Goal: Task Accomplishment & Management: Use online tool/utility

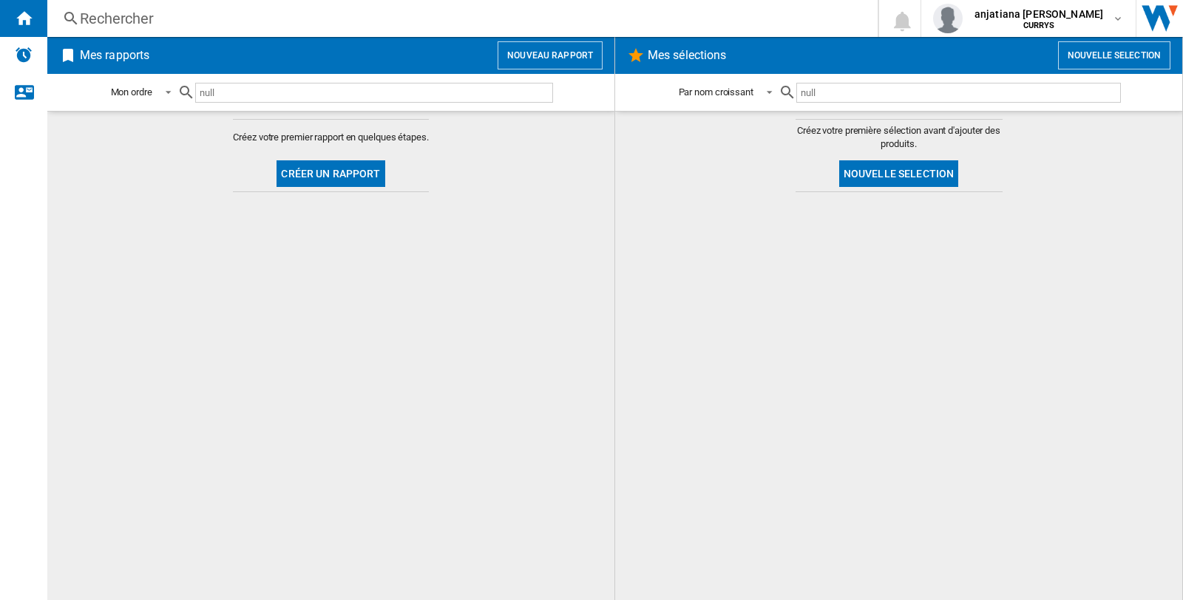
click at [542, 56] on button "Nouveau rapport" at bounding box center [549, 55] width 105 height 28
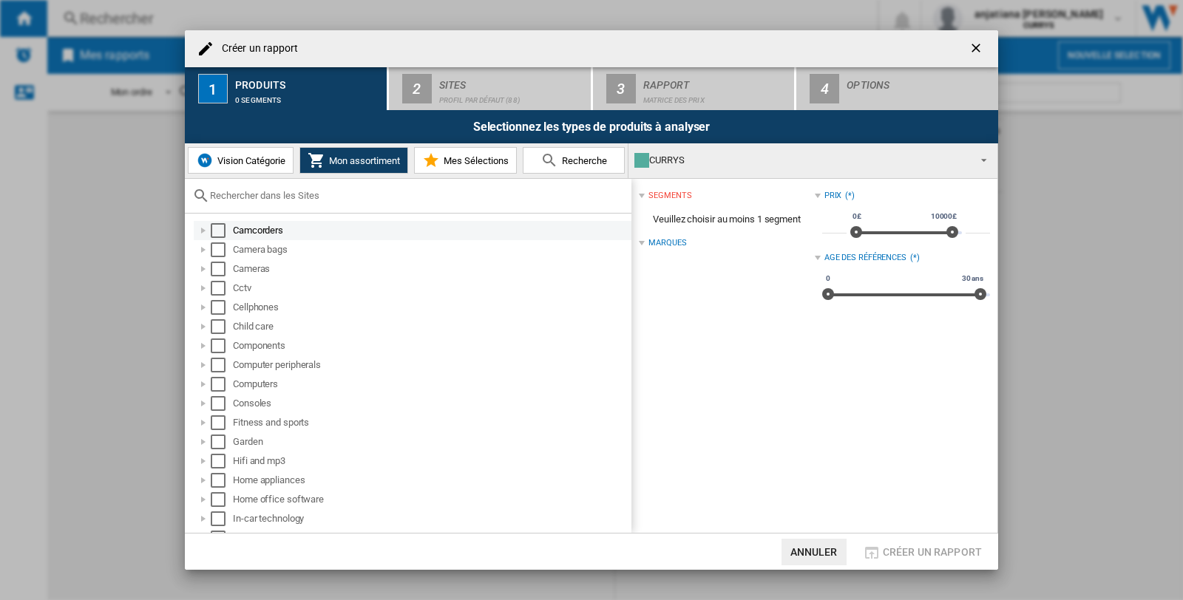
click at [211, 229] on div "Select" at bounding box center [218, 230] width 15 height 15
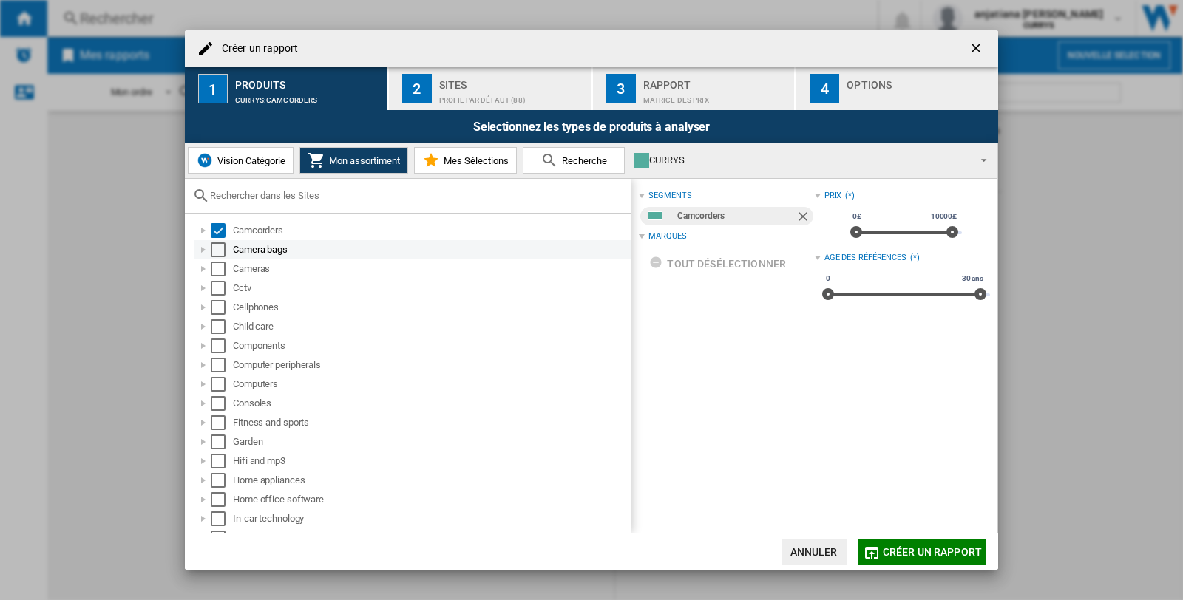
click at [219, 248] on div "Select" at bounding box center [218, 249] width 15 height 15
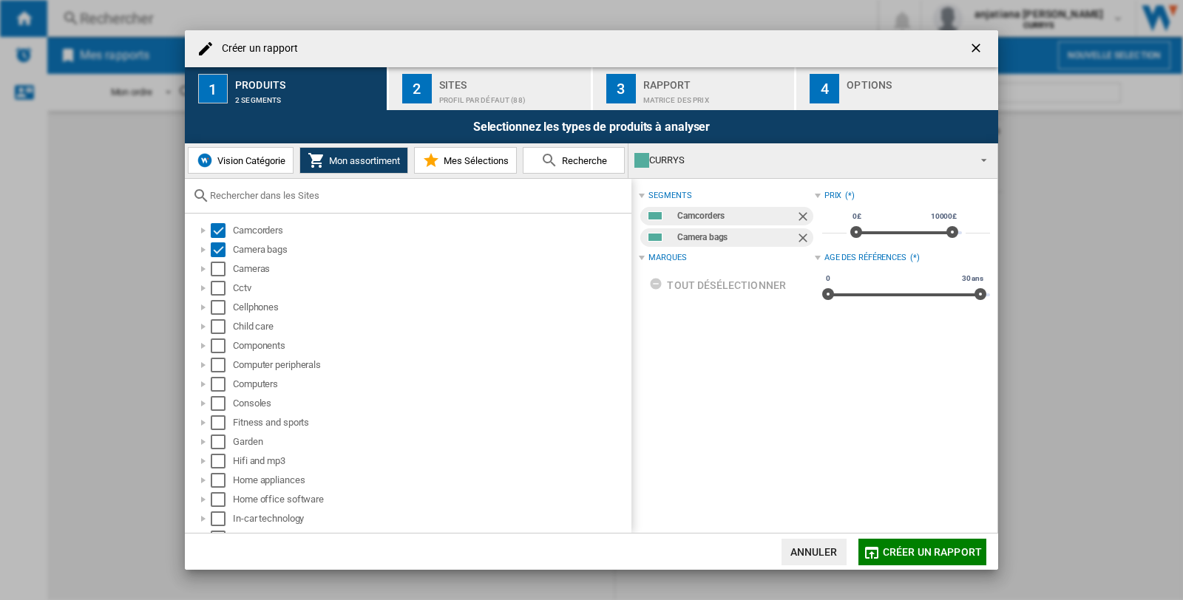
click at [477, 84] on div "Sites" at bounding box center [512, 81] width 146 height 16
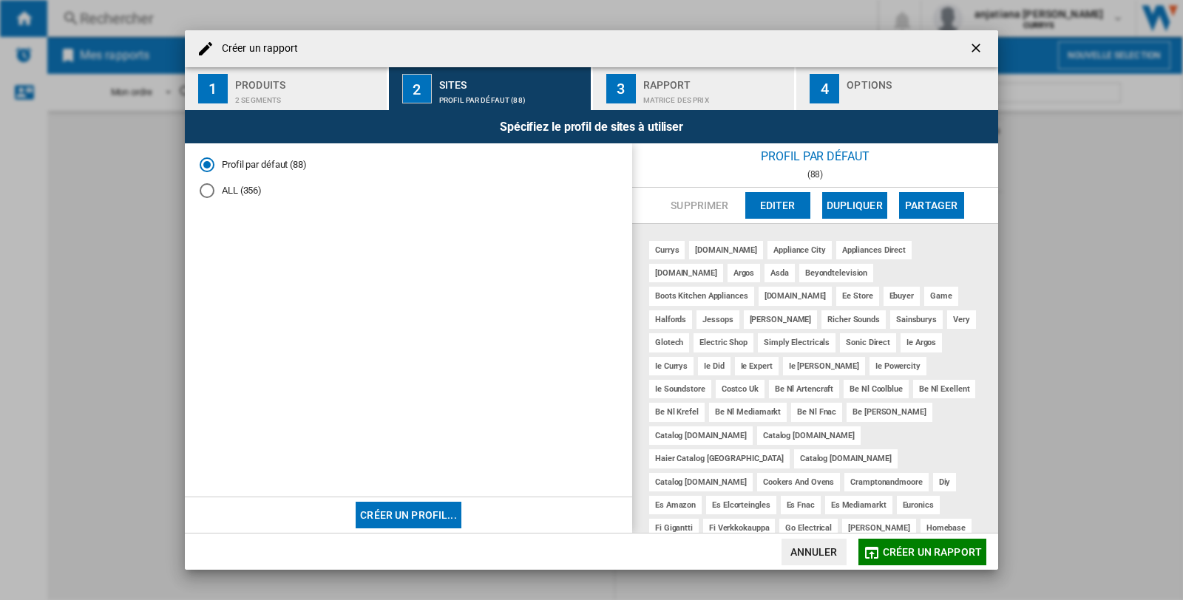
click at [401, 523] on button "Créer un profil..." at bounding box center [409, 515] width 106 height 27
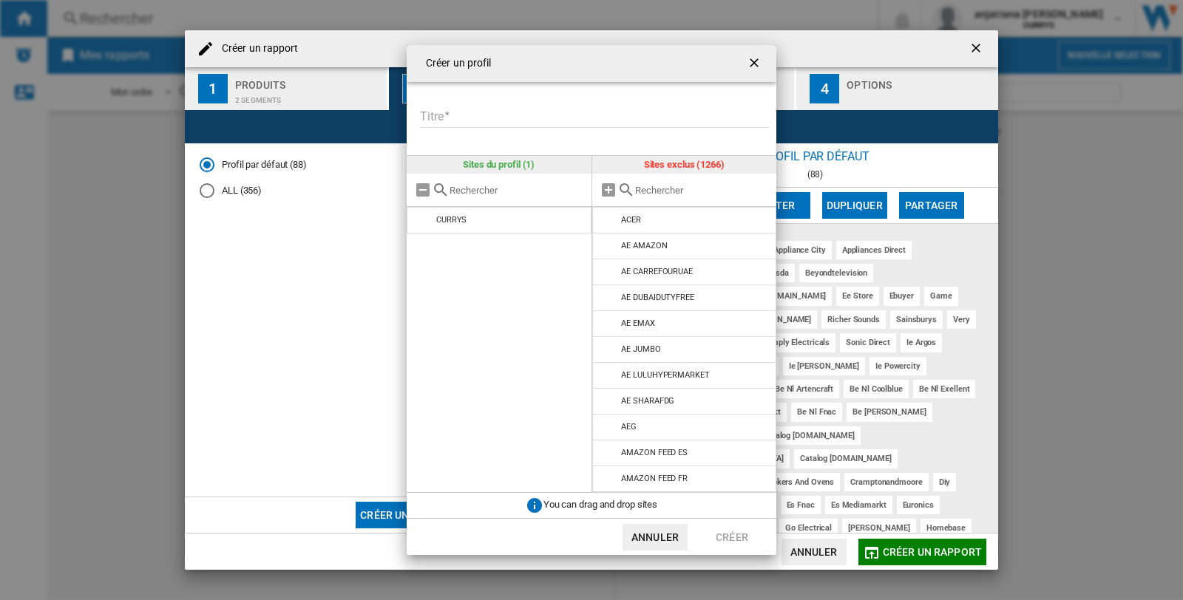
click at [475, 116] on input "Titre" at bounding box center [594, 117] width 350 height 22
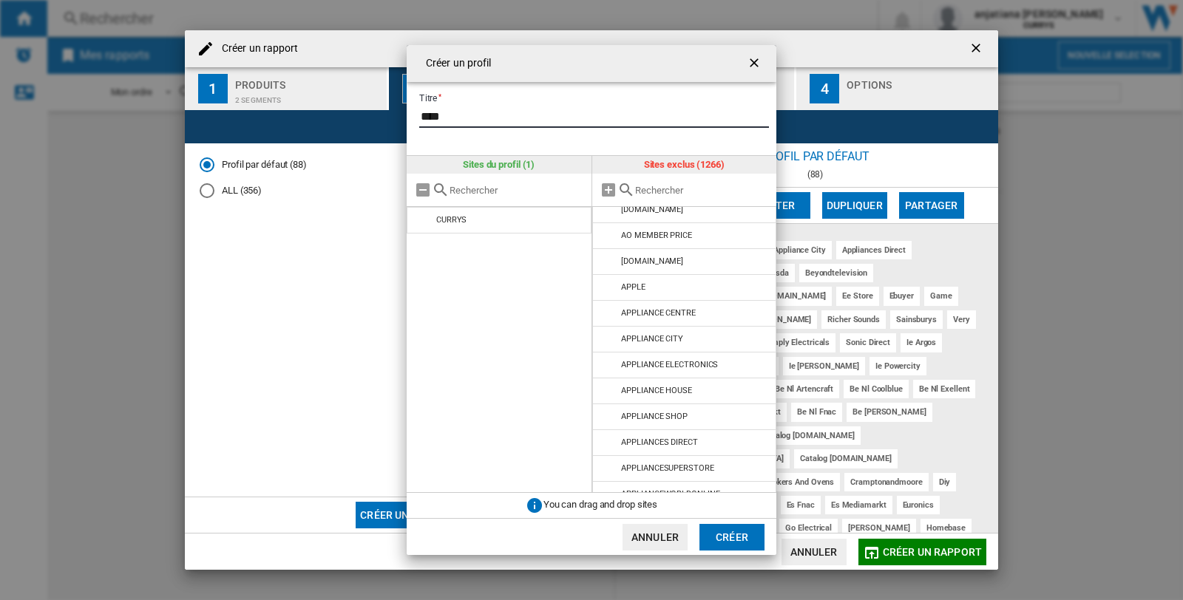
scroll to position [328, 0]
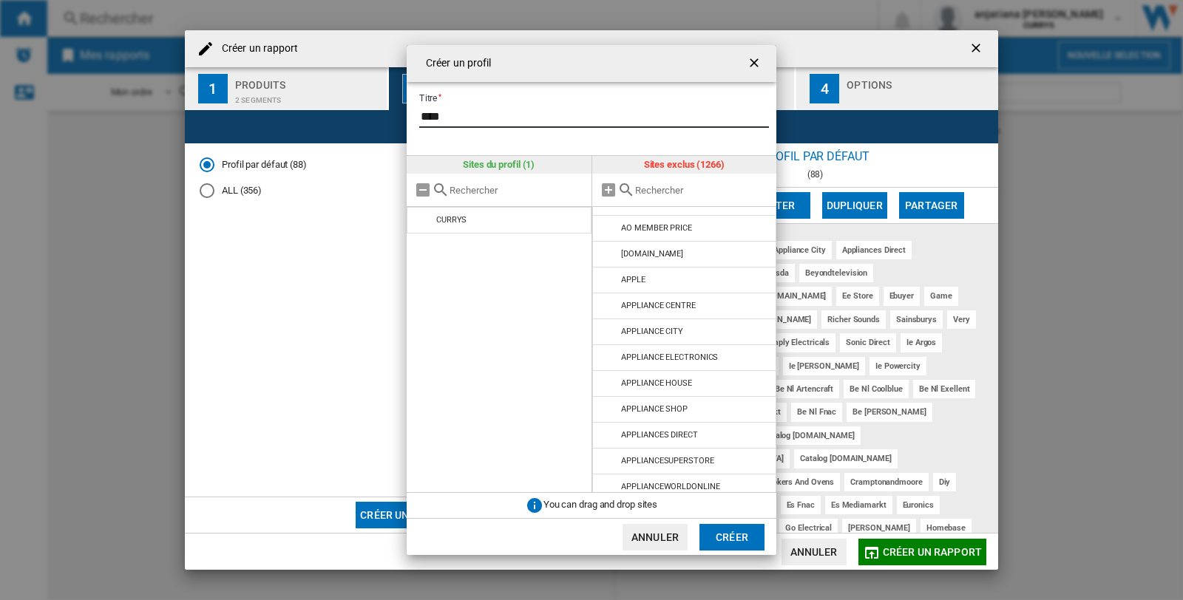
type input "****"
click at [656, 189] on input "text" at bounding box center [702, 190] width 135 height 11
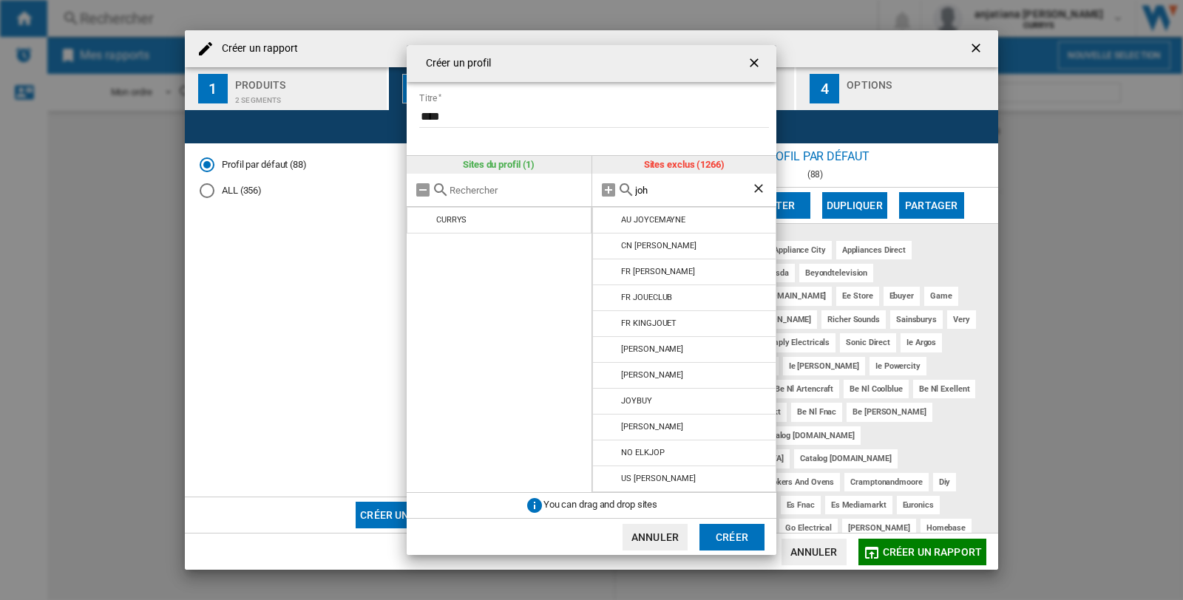
scroll to position [0, 0]
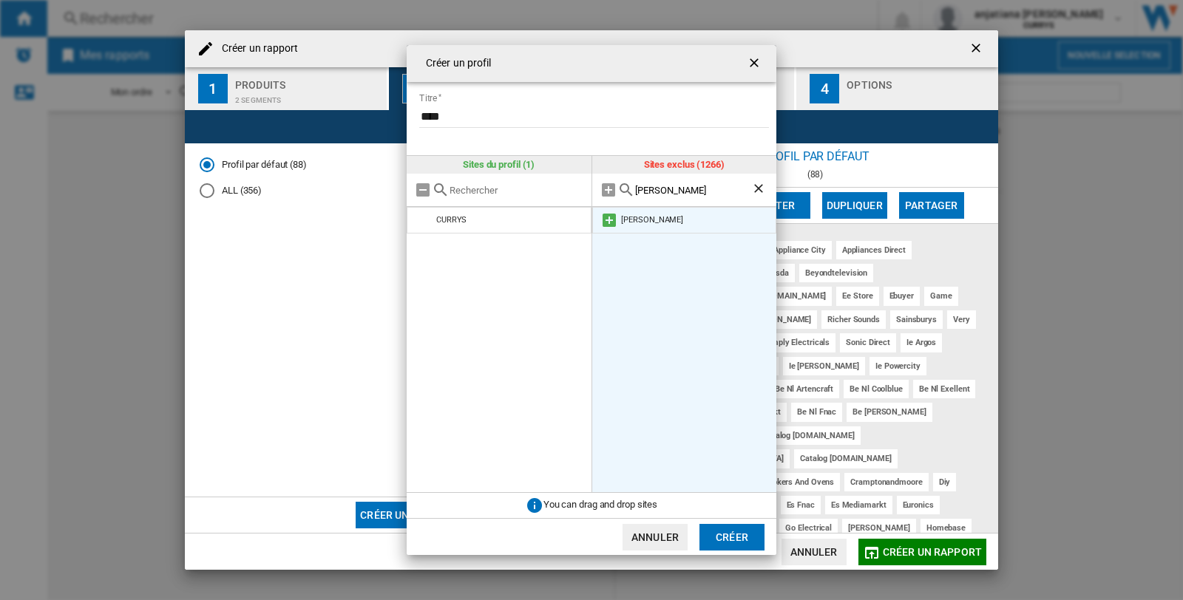
type input "[PERSON_NAME]"
click at [603, 220] on md-icon at bounding box center [609, 220] width 18 height 18
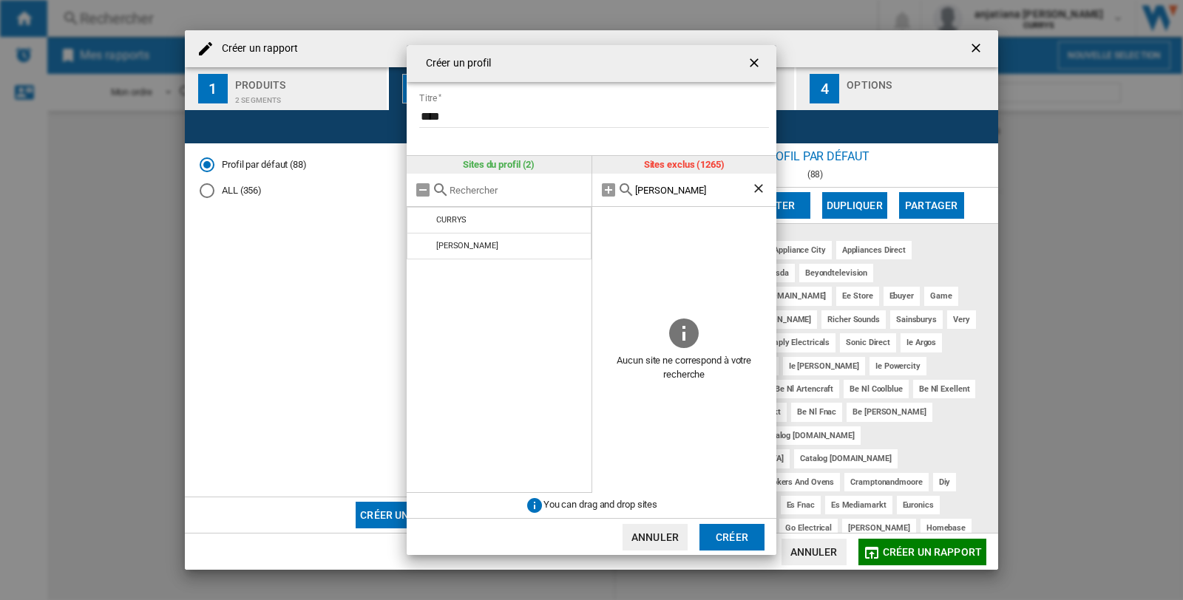
click at [755, 189] on ng-md-icon "Effacer la recherche" at bounding box center [760, 190] width 18 height 18
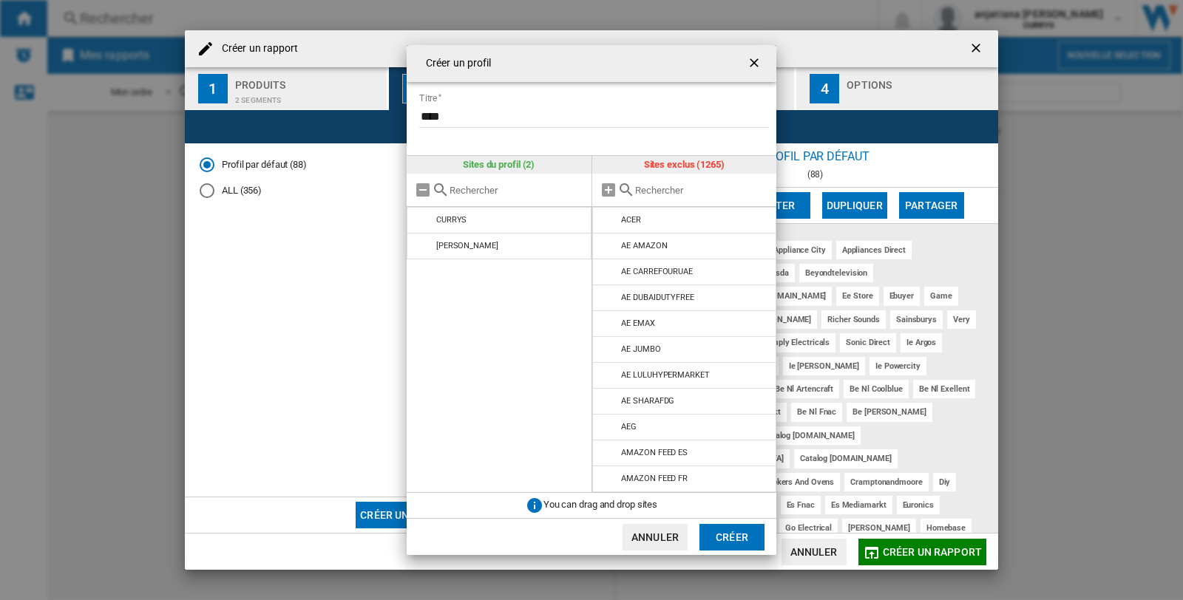
click at [681, 195] on input "text" at bounding box center [702, 190] width 135 height 11
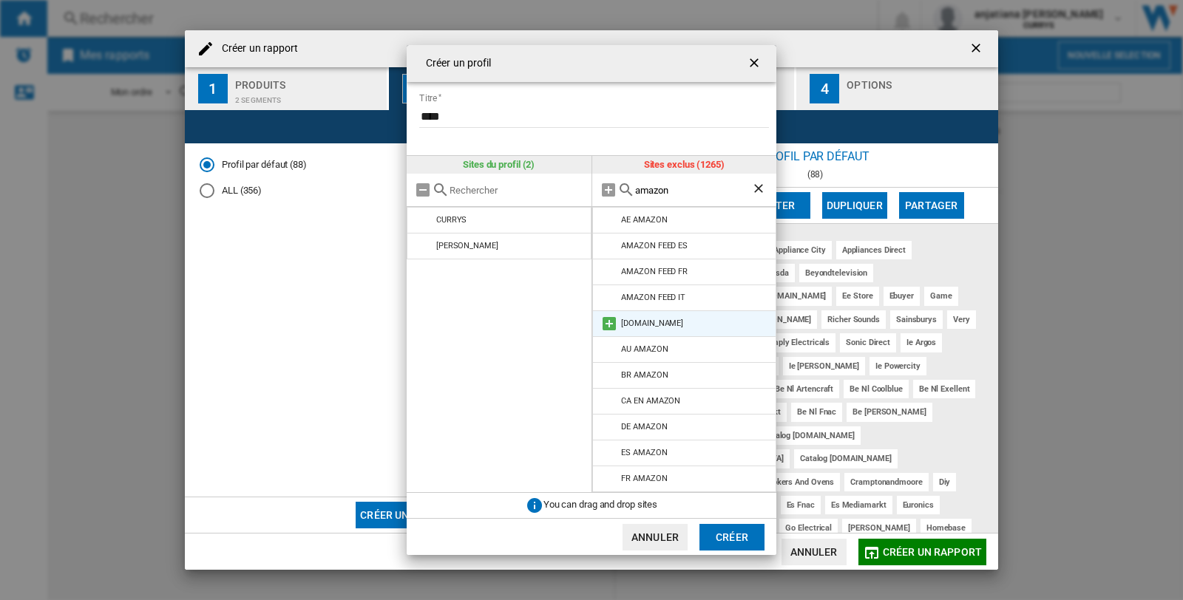
type input "amazon"
click at [607, 324] on md-icon at bounding box center [609, 324] width 18 height 18
click at [762, 188] on ng-md-icon "Effacer la recherche" at bounding box center [760, 190] width 18 height 18
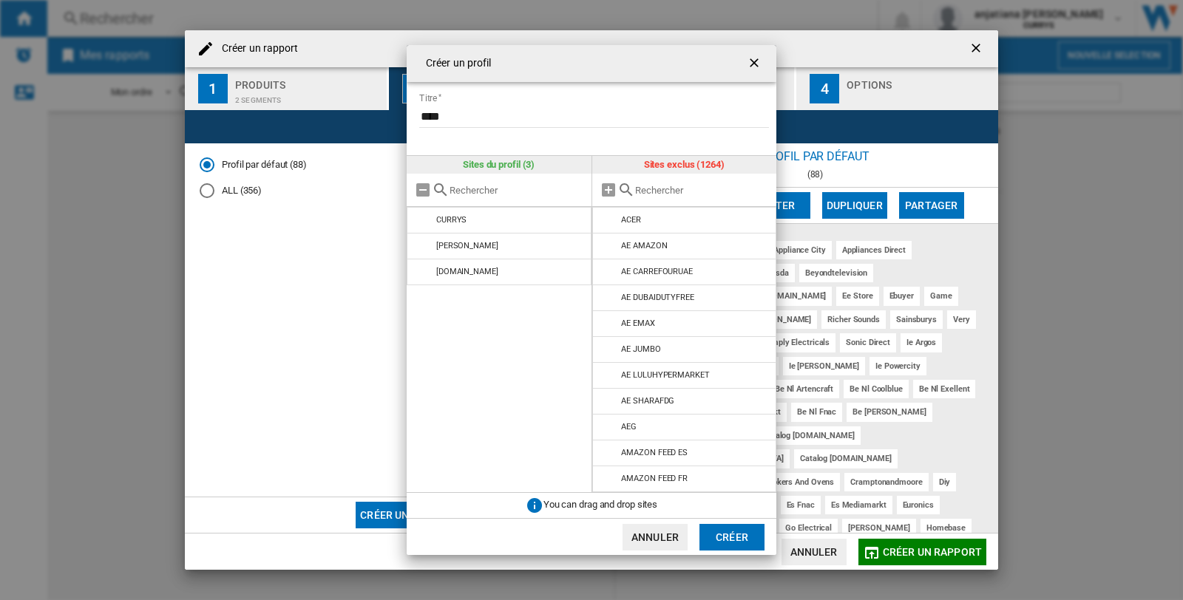
click at [682, 188] on input "text" at bounding box center [702, 190] width 135 height 11
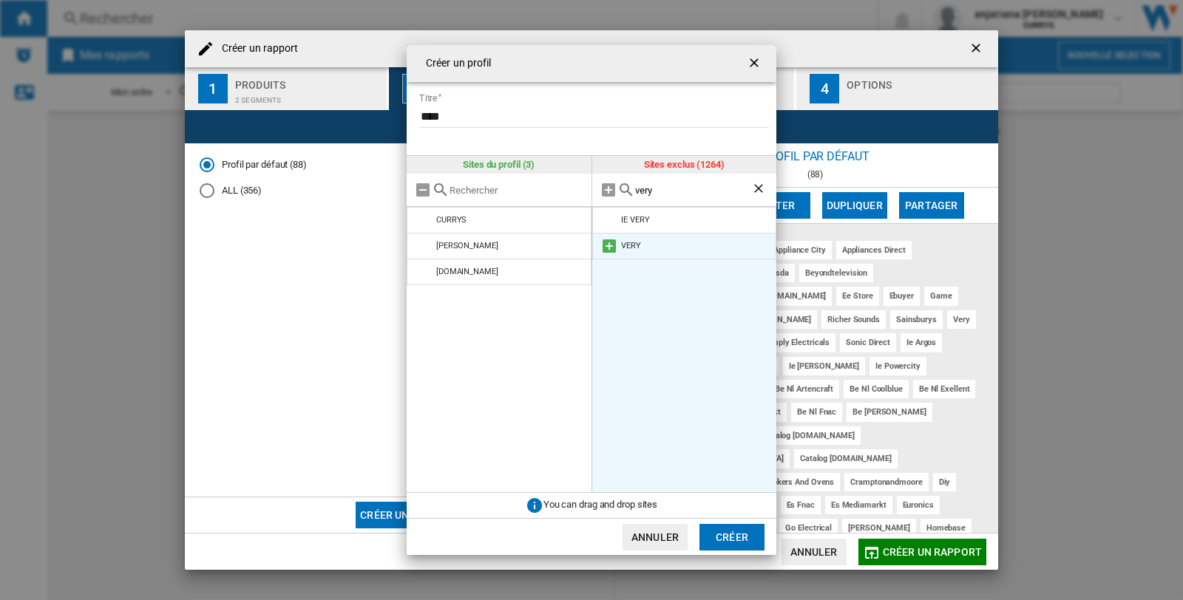
type input "very"
click at [609, 239] on md-icon at bounding box center [609, 246] width 18 height 18
click at [739, 533] on button "Créer" at bounding box center [731, 537] width 65 height 27
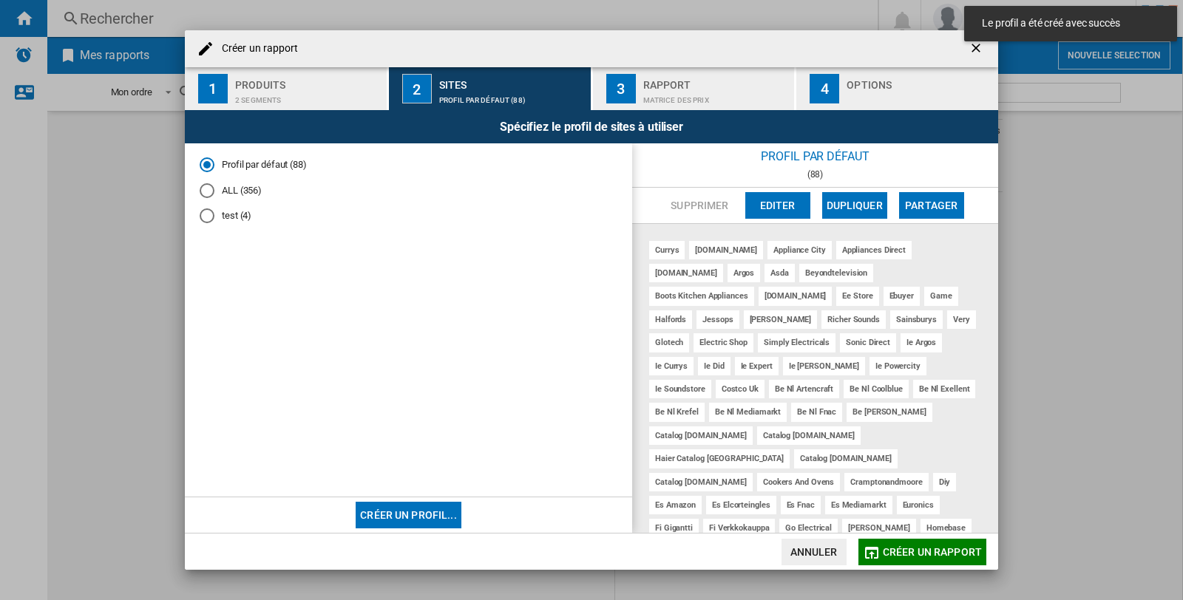
click at [213, 214] on div "test (4)" at bounding box center [207, 215] width 15 height 15
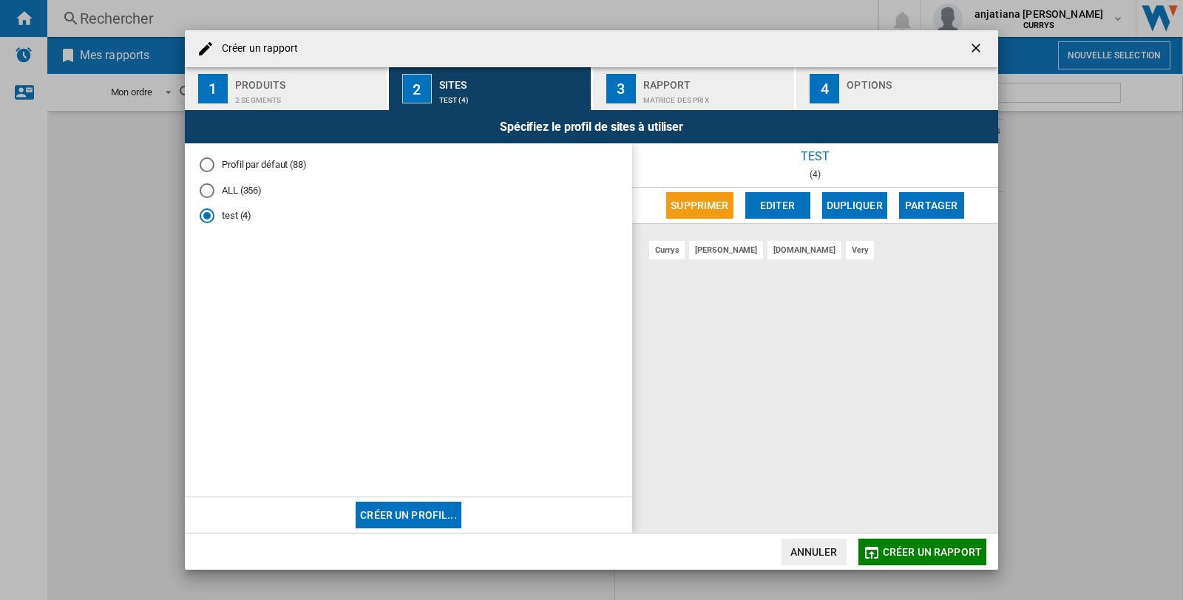
click at [692, 84] on div "Rapport" at bounding box center [716, 81] width 146 height 16
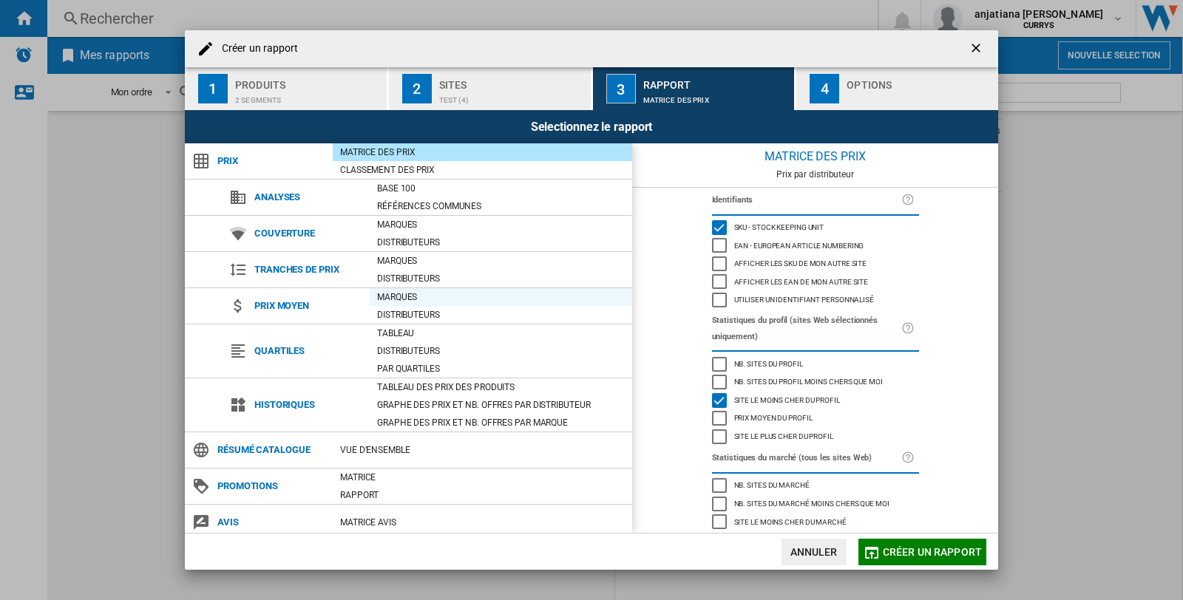
click at [392, 293] on div "Marques" at bounding box center [501, 297] width 262 height 15
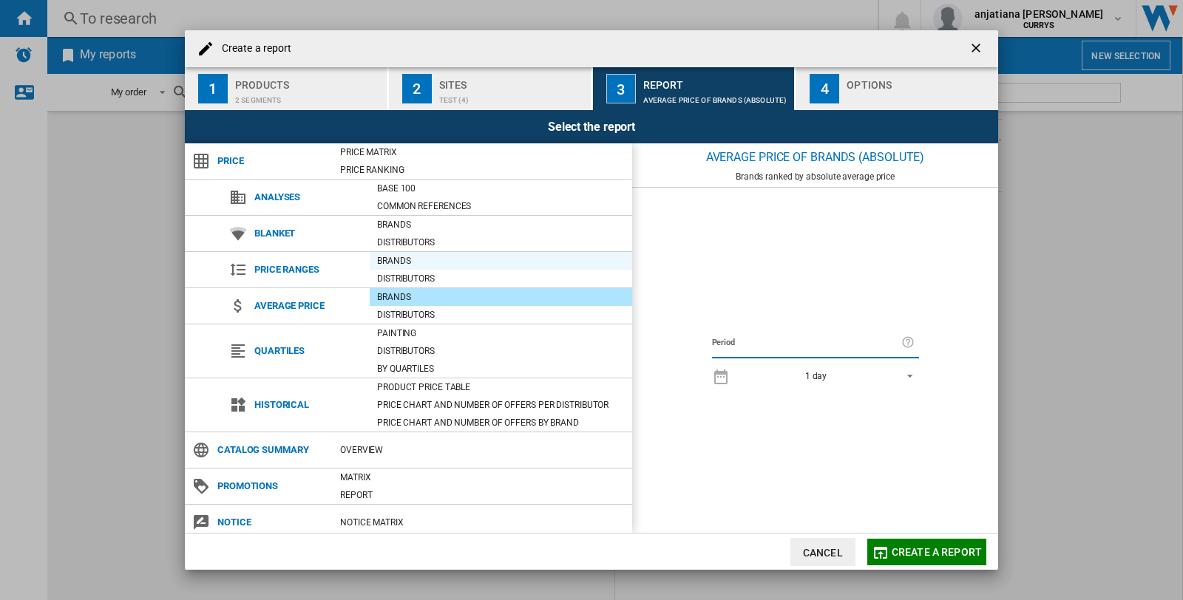
click at [395, 256] on font "Brands" at bounding box center [393, 261] width 33 height 10
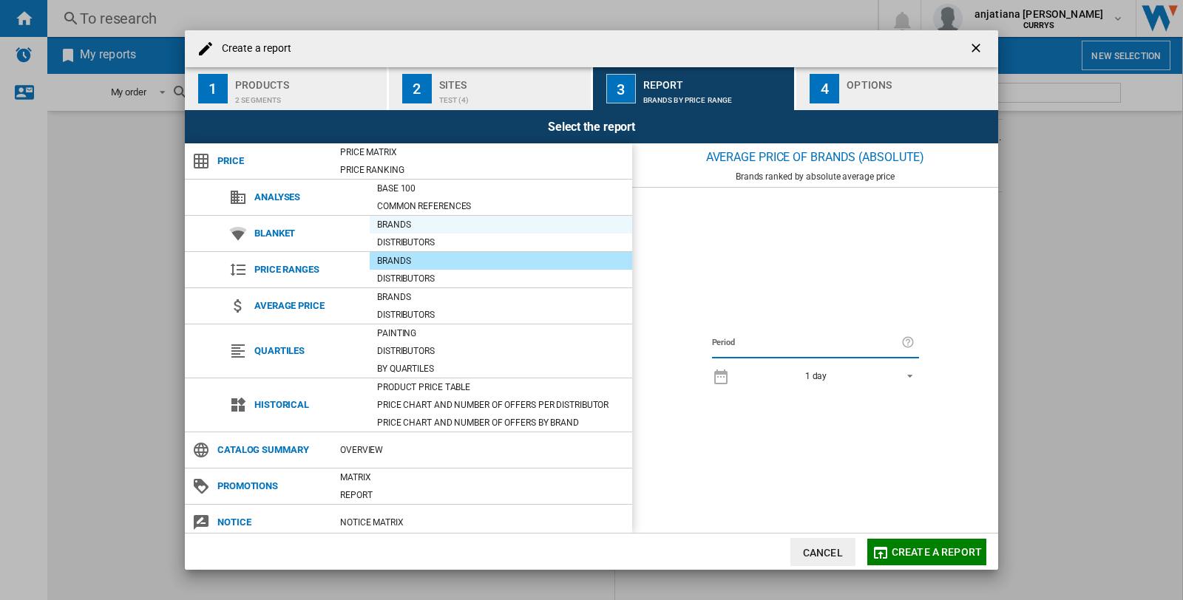
click at [402, 224] on font "Brands" at bounding box center [393, 225] width 33 height 10
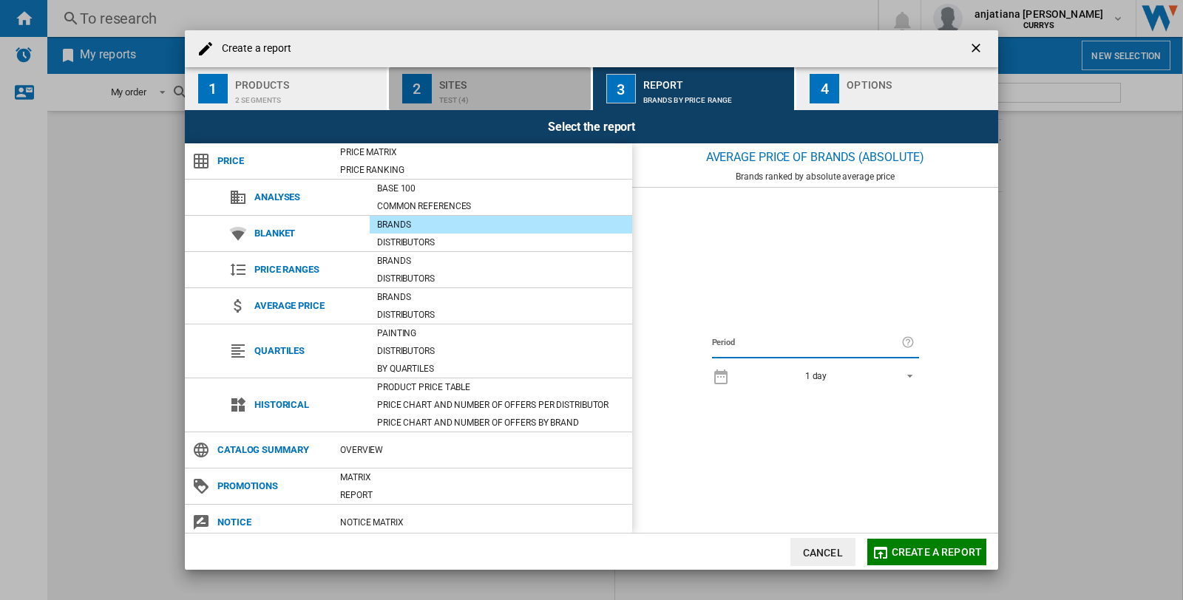
click at [438, 100] on button "2 Sites test (4)" at bounding box center [490, 88] width 203 height 43
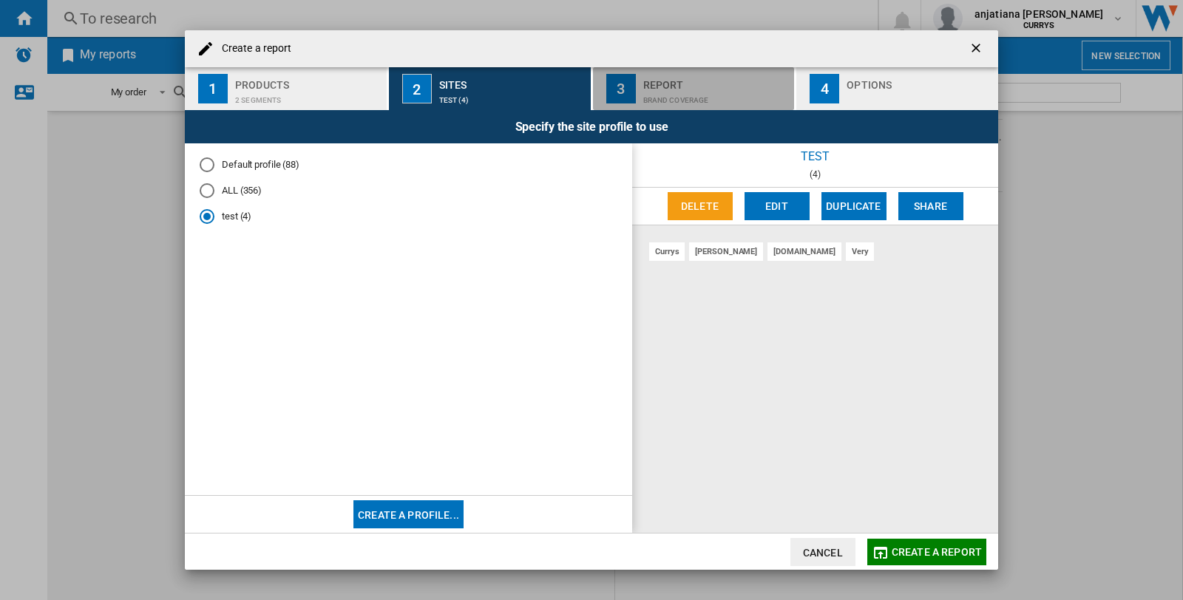
click at [651, 84] on font "Report" at bounding box center [663, 85] width 41 height 12
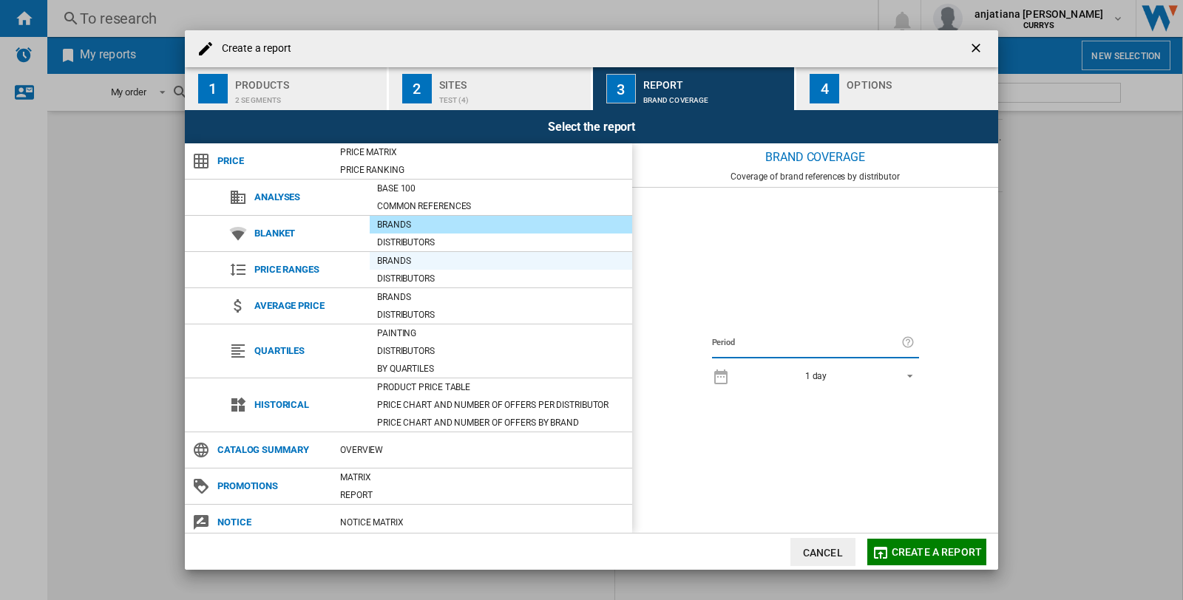
click at [402, 256] on font "Brands" at bounding box center [393, 261] width 33 height 10
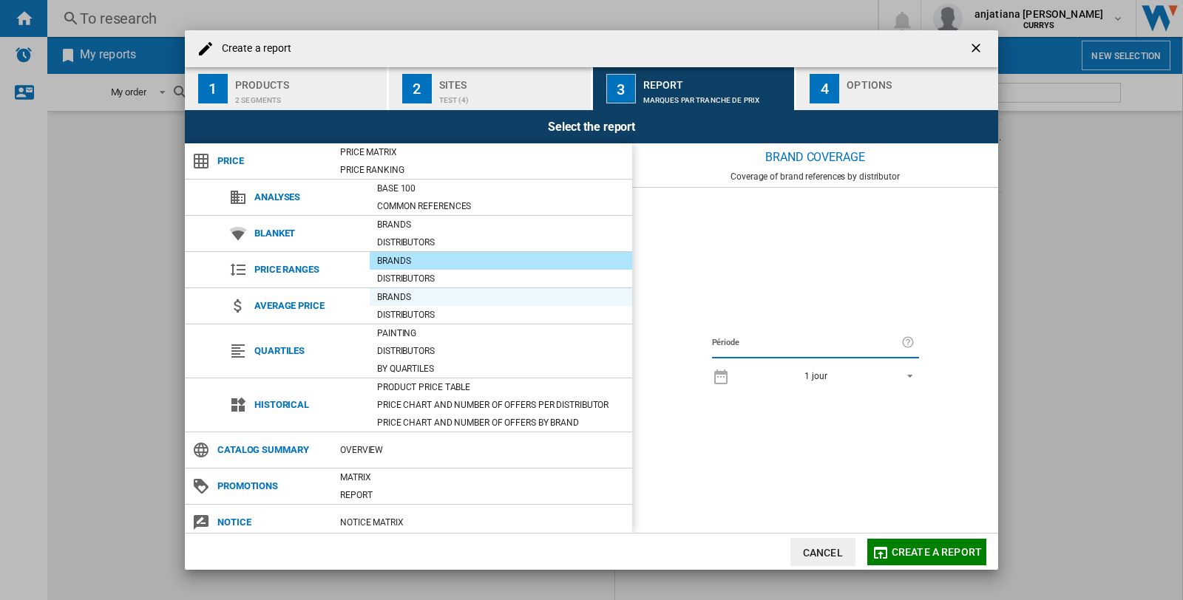
click at [389, 292] on font "Brands" at bounding box center [393, 297] width 33 height 10
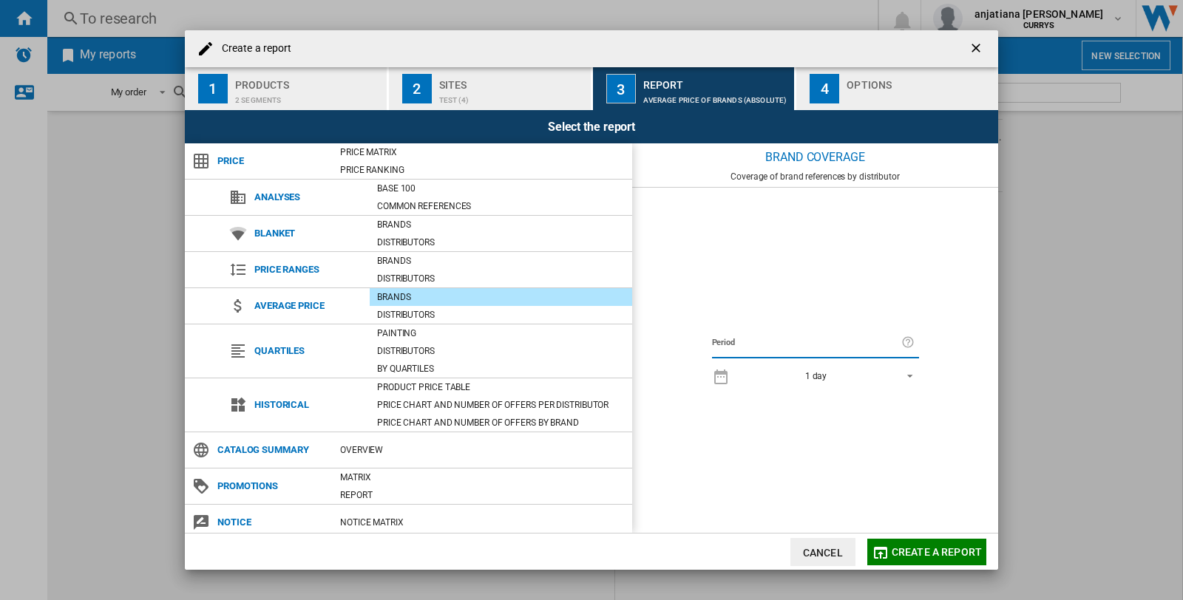
click at [920, 554] on font "Create a report" at bounding box center [936, 552] width 90 height 12
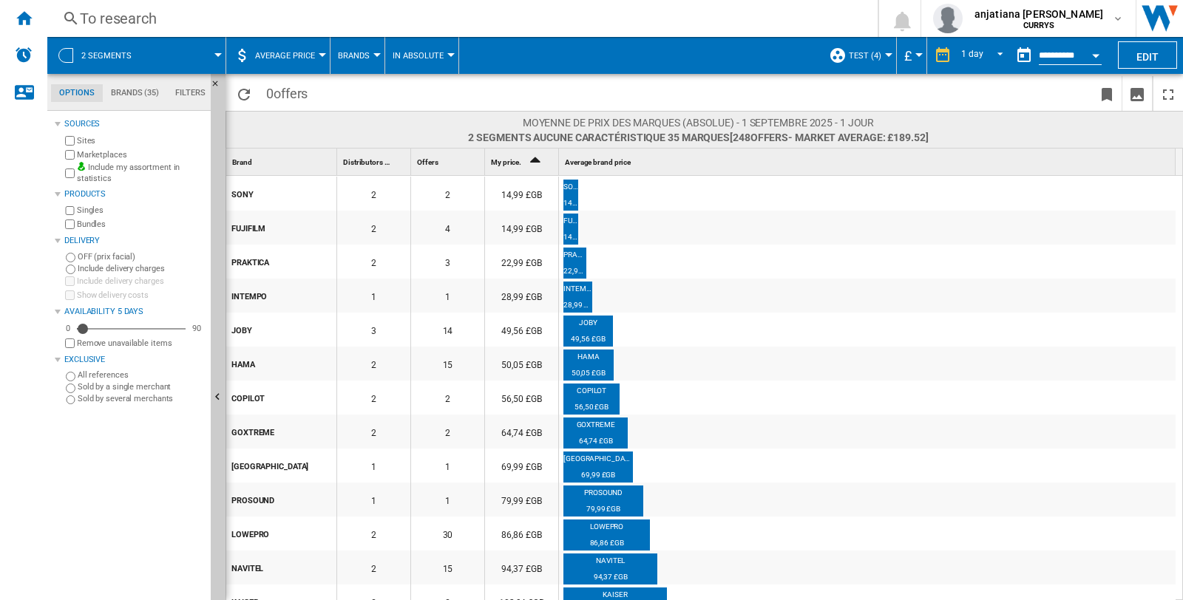
click at [315, 53] on button "Average price" at bounding box center [288, 55] width 67 height 37
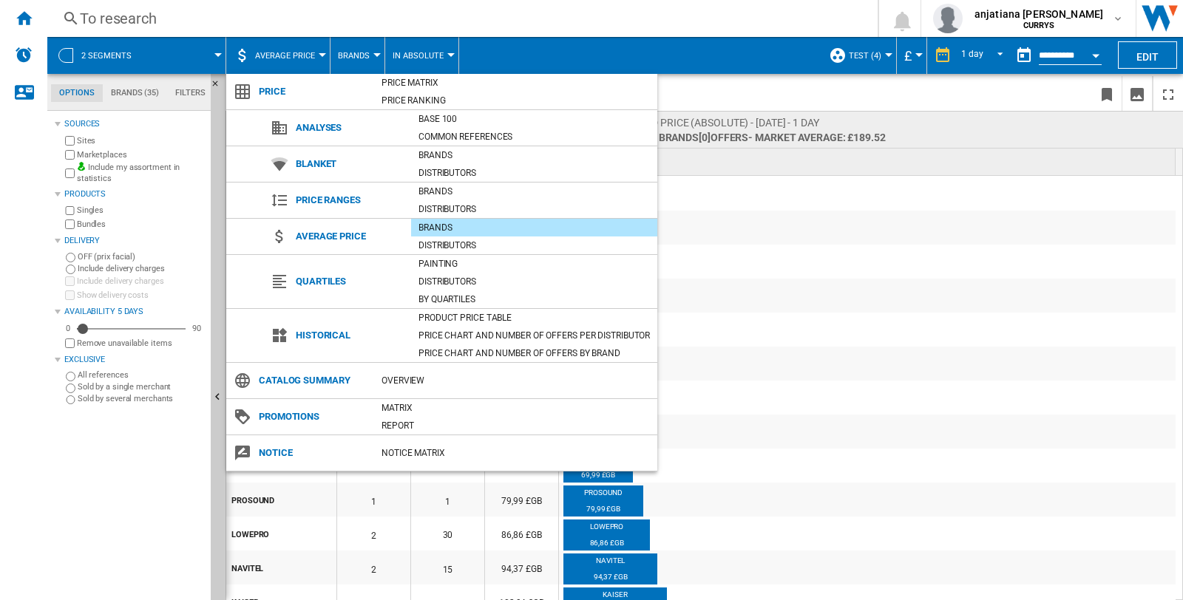
click at [321, 50] on md-backdrop at bounding box center [591, 300] width 1183 height 600
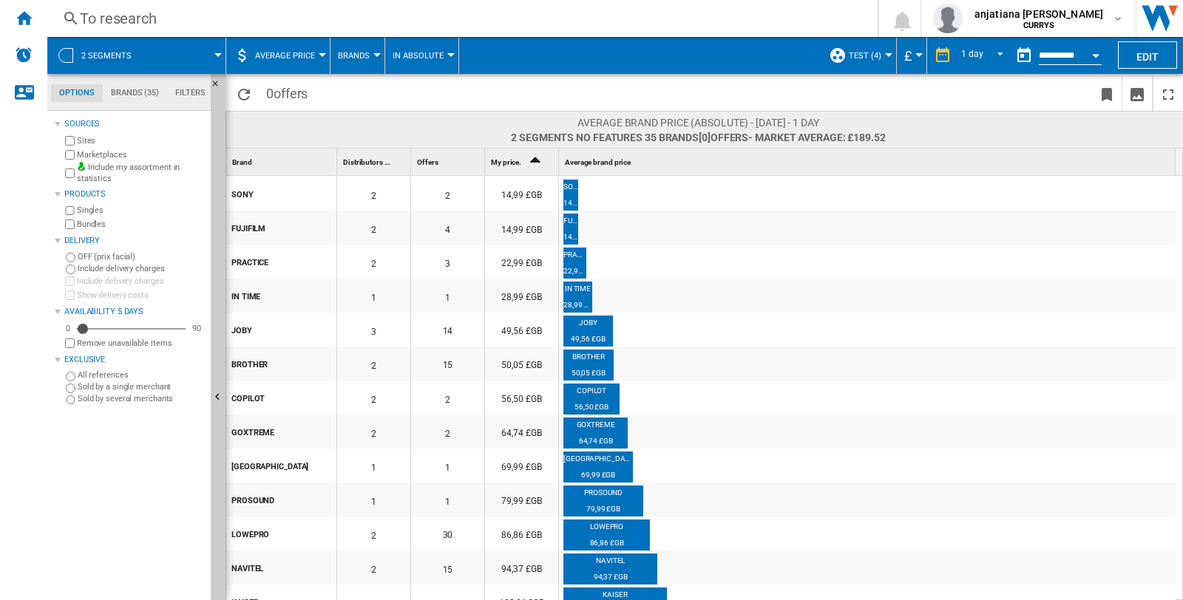
click at [321, 52] on button "Average price" at bounding box center [288, 55] width 67 height 37
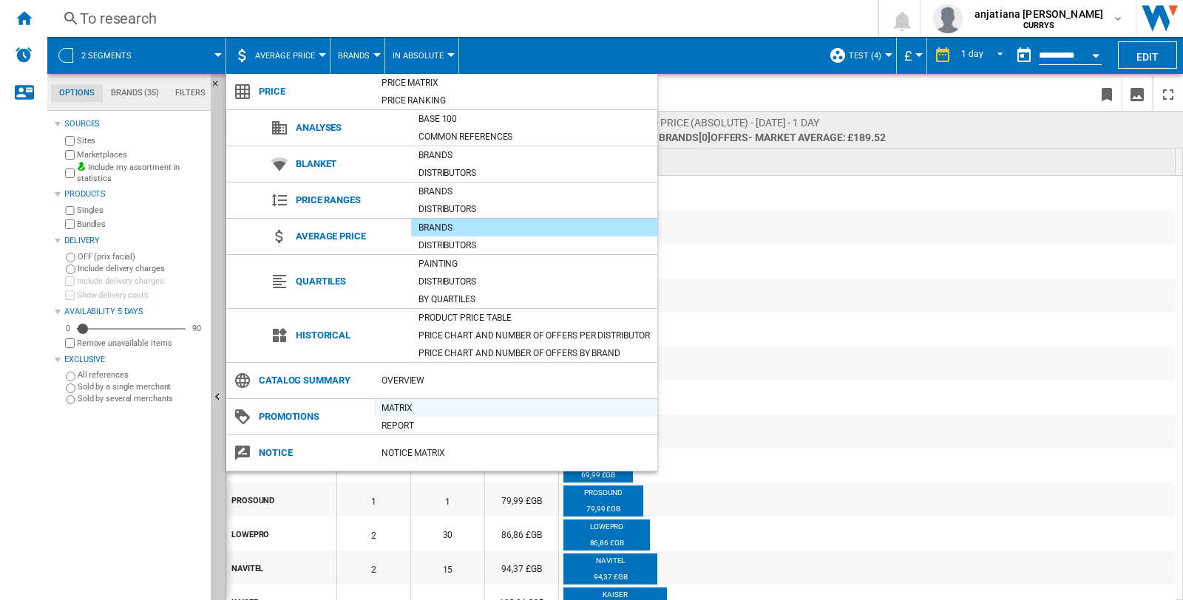
click at [394, 407] on font "Matrix" at bounding box center [396, 408] width 30 height 10
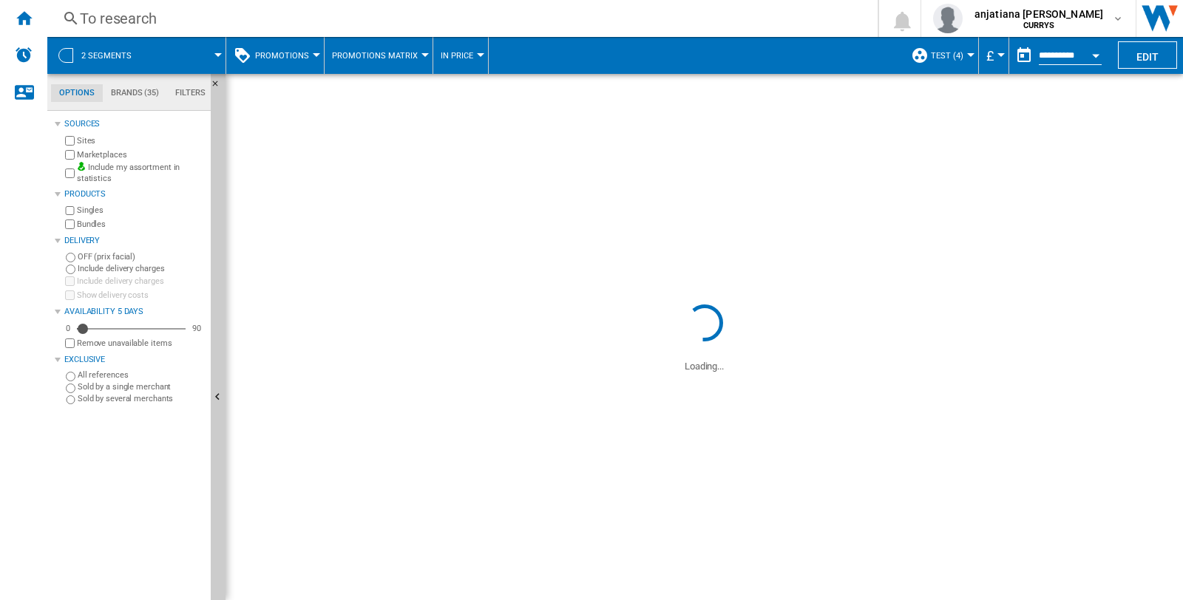
click at [312, 52] on button "Promotions" at bounding box center [285, 55] width 61 height 37
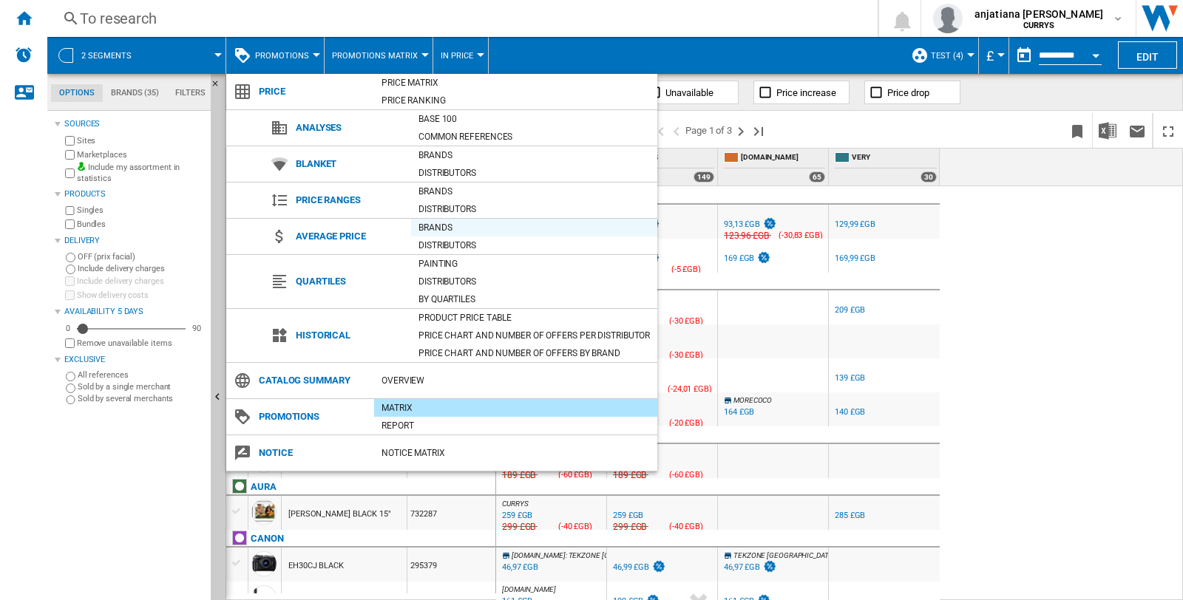
click at [440, 225] on font "Brands" at bounding box center [434, 227] width 33 height 10
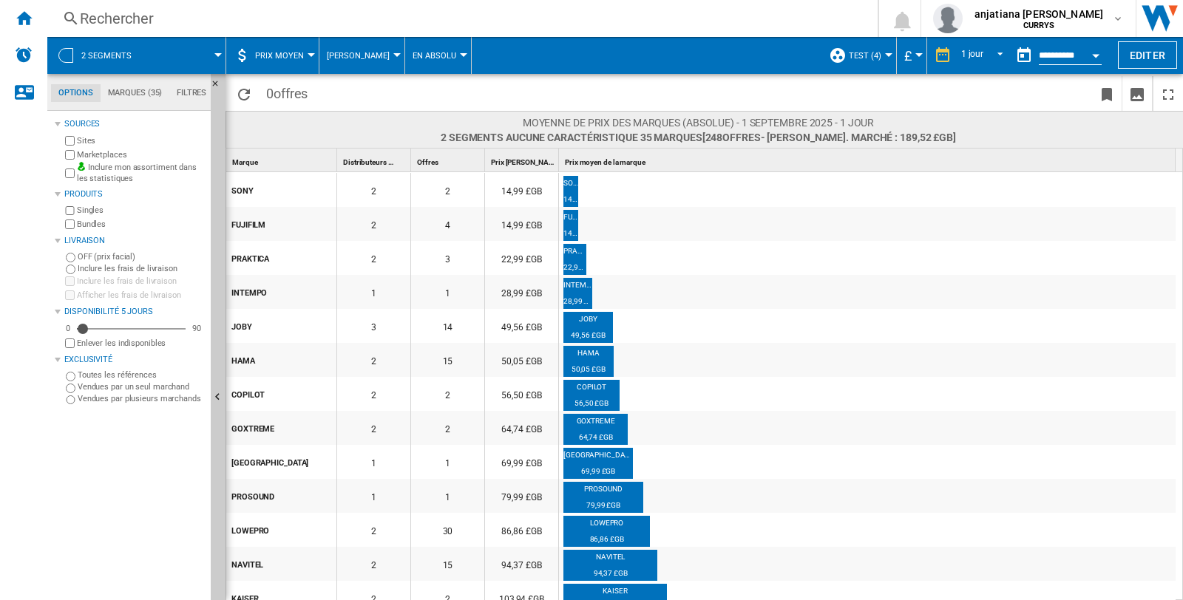
click at [393, 53] on div at bounding box center [396, 55] width 7 height 4
click at [387, 90] on span "[PERSON_NAME]" at bounding box center [373, 91] width 86 height 13
click at [312, 55] on div at bounding box center [310, 55] width 7 height 4
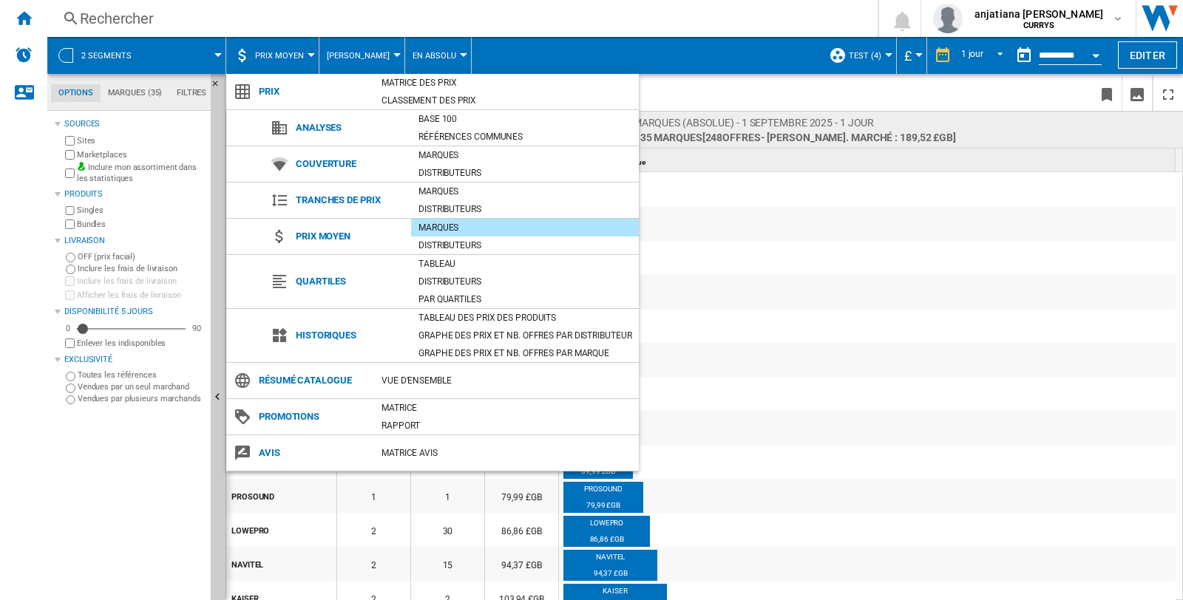
drag, startPoint x: 730, startPoint y: 205, endPoint x: 710, endPoint y: 207, distance: 20.1
click at [730, 205] on md-backdrop at bounding box center [591, 300] width 1183 height 600
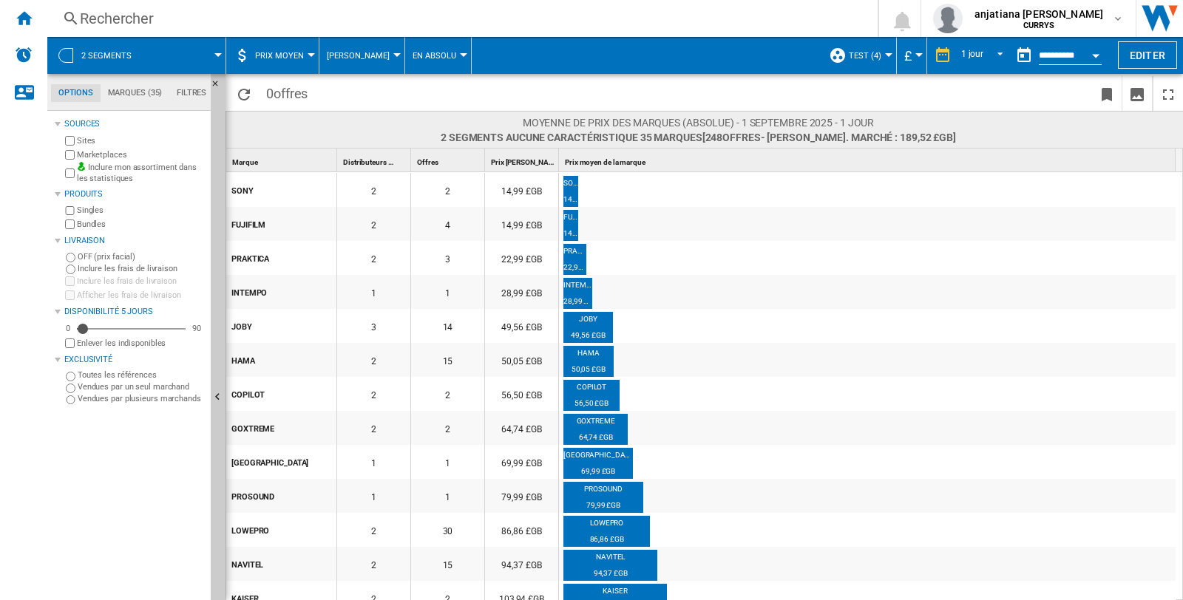
click at [307, 55] on div at bounding box center [310, 55] width 7 height 4
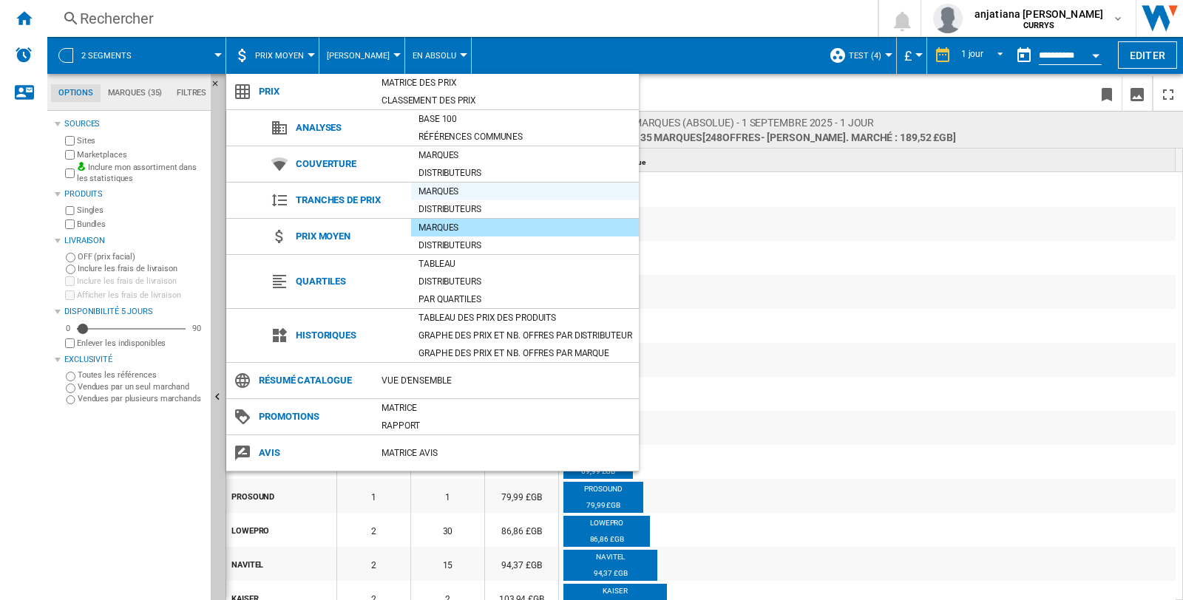
click at [441, 188] on div "Marques" at bounding box center [525, 191] width 228 height 15
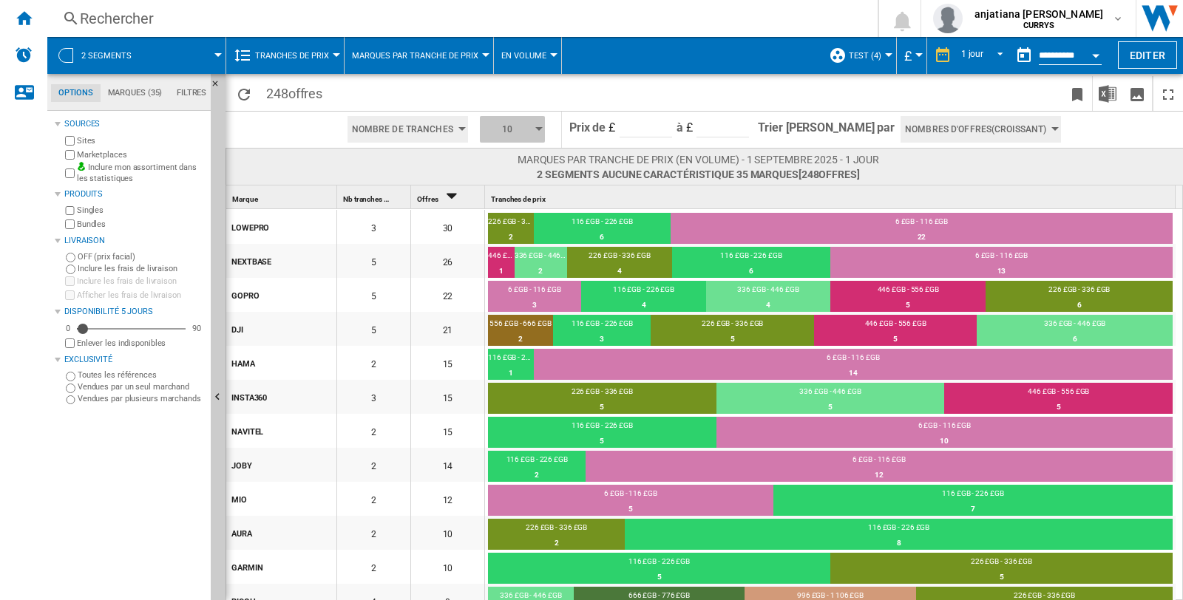
click at [545, 134] on button "10" at bounding box center [512, 129] width 65 height 27
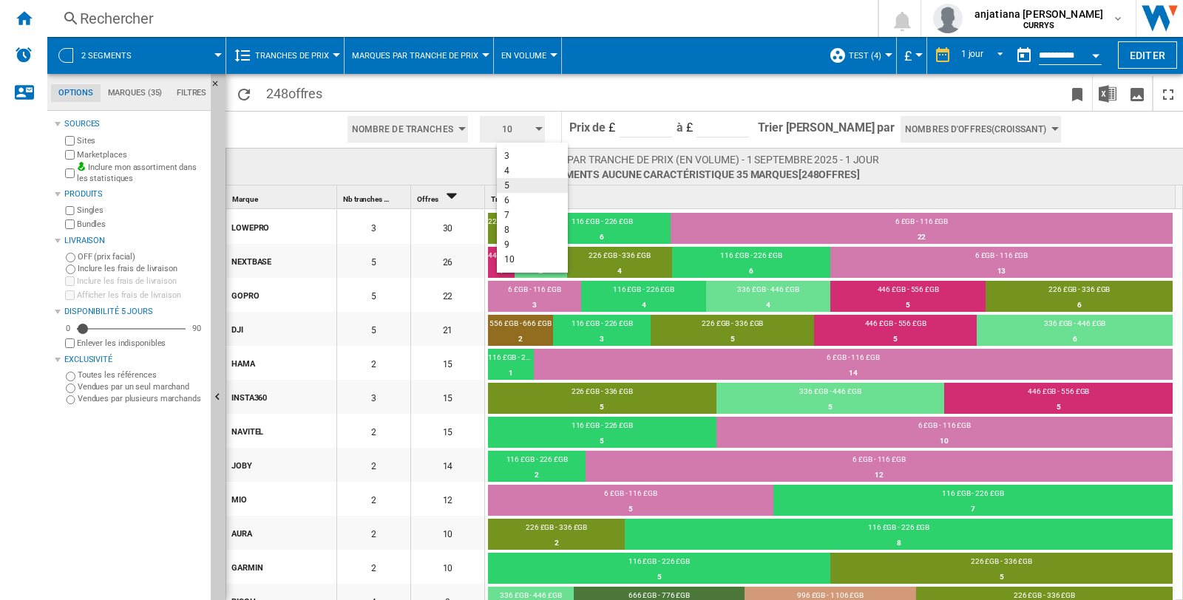
click at [519, 183] on button "5" at bounding box center [532, 185] width 71 height 15
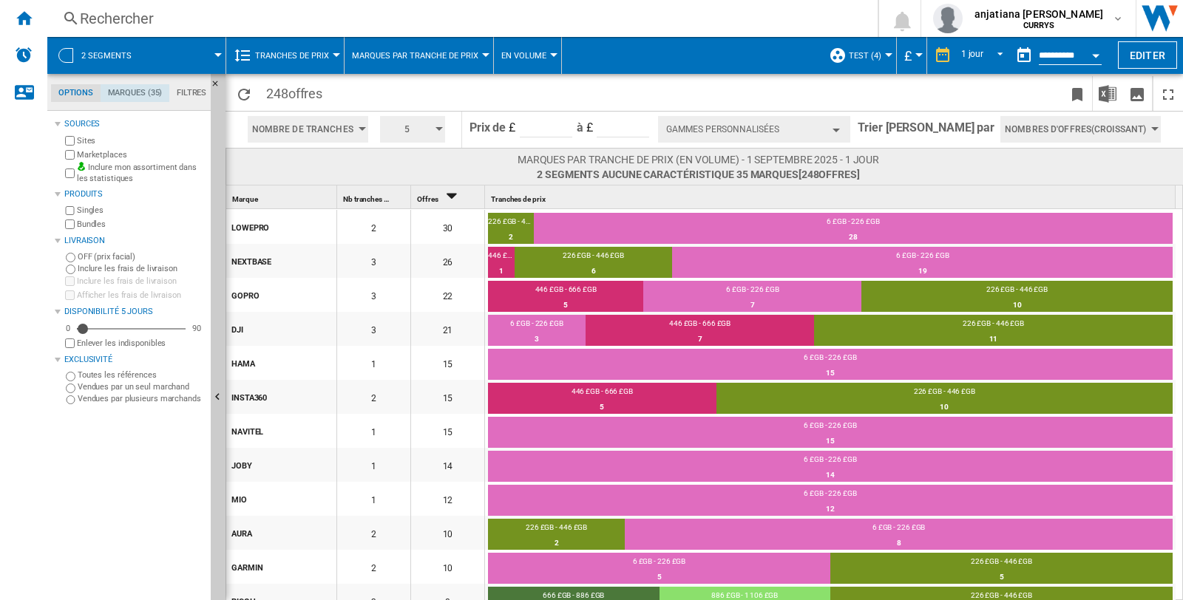
click at [127, 95] on md-tab-item "Marques (35)" at bounding box center [135, 93] width 69 height 18
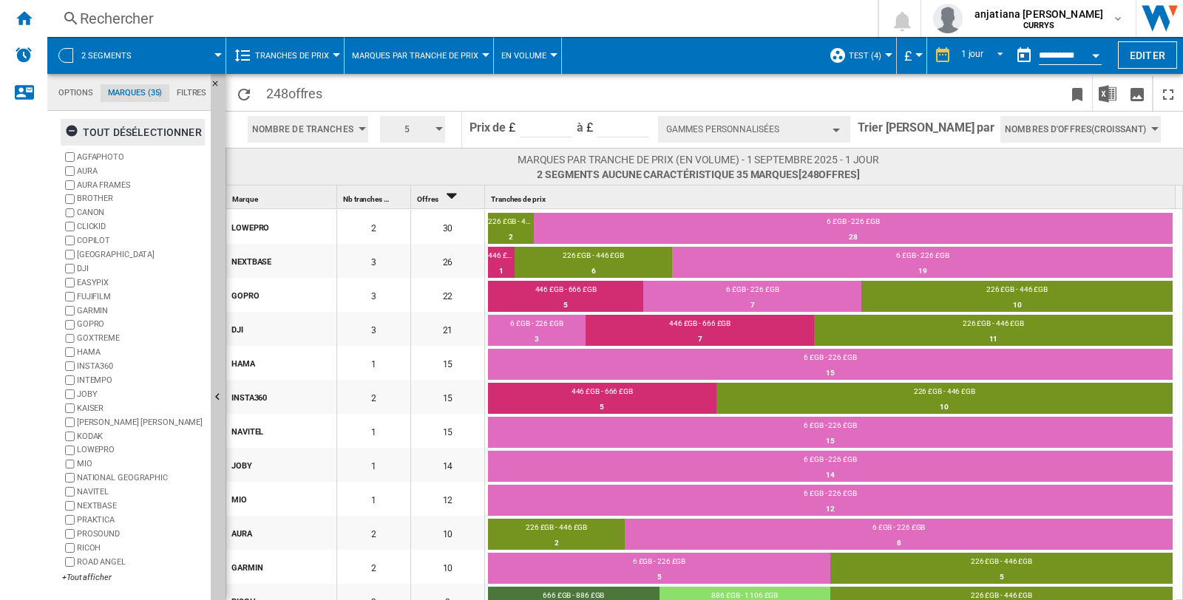
click at [71, 131] on ng-md-icon "button" at bounding box center [74, 133] width 18 height 18
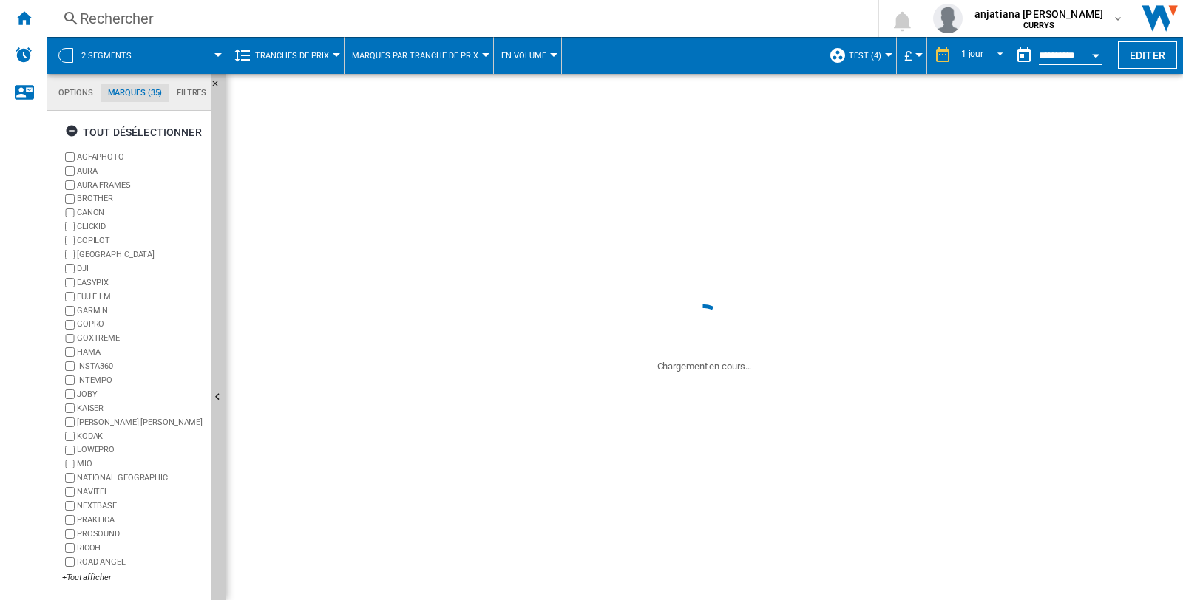
scroll to position [2, 0]
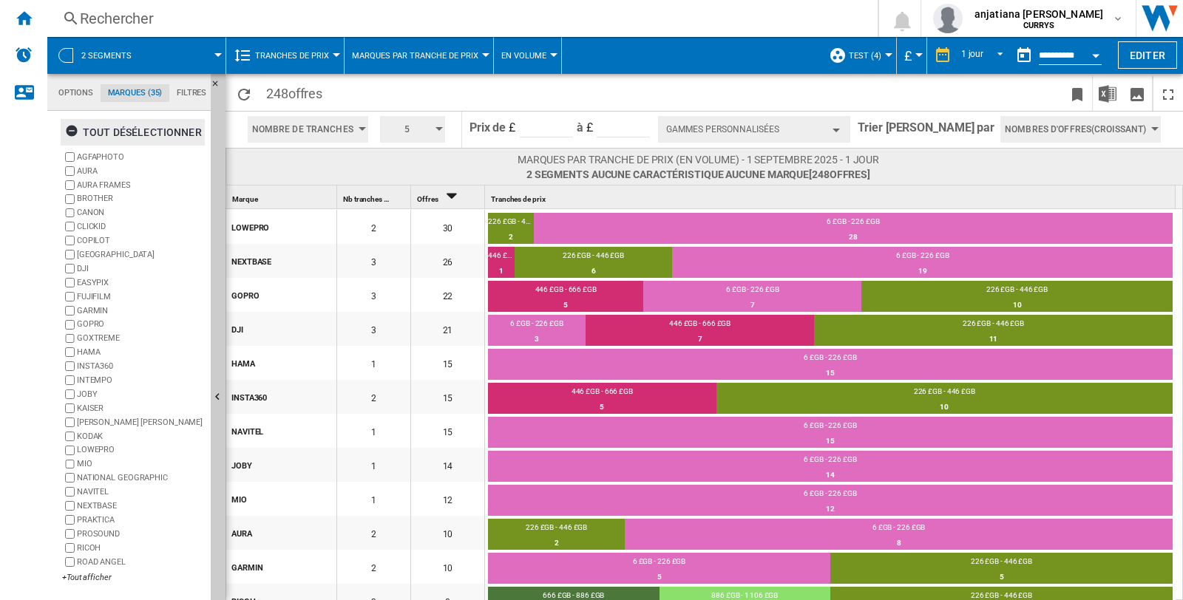
click at [126, 131] on div "tout désélectionner" at bounding box center [133, 132] width 137 height 27
click at [84, 579] on div "+Tout afficher" at bounding box center [133, 577] width 143 height 11
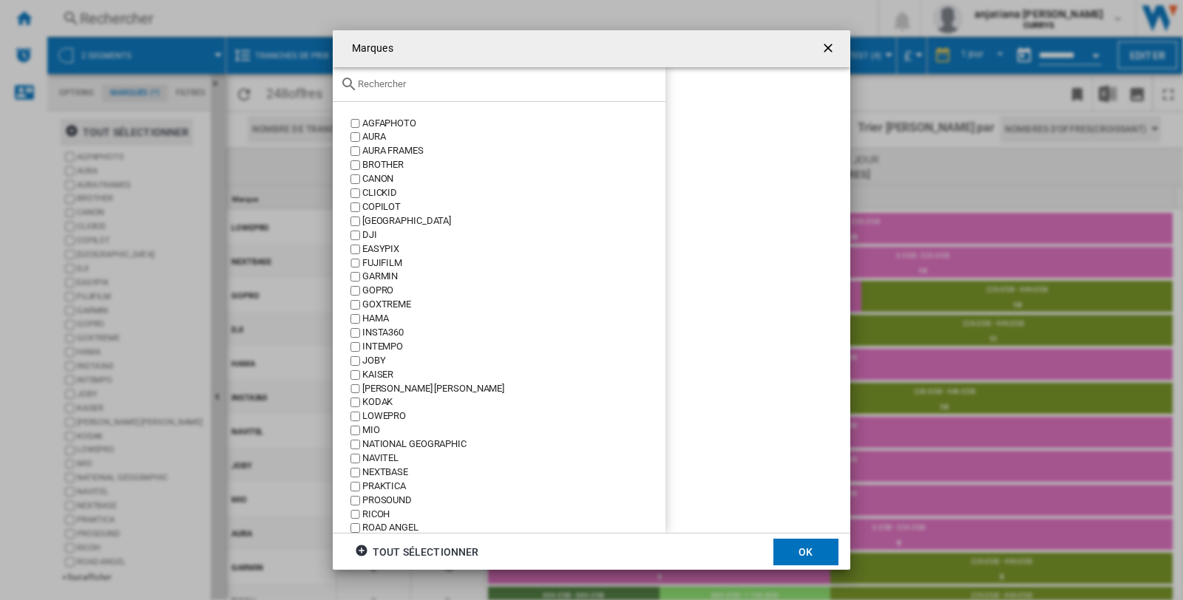
click at [408, 83] on input "text" at bounding box center [508, 83] width 300 height 11
click at [368, 160] on div "BROTHER" at bounding box center [513, 165] width 303 height 14
click at [387, 178] on div "CANON" at bounding box center [513, 179] width 303 height 14
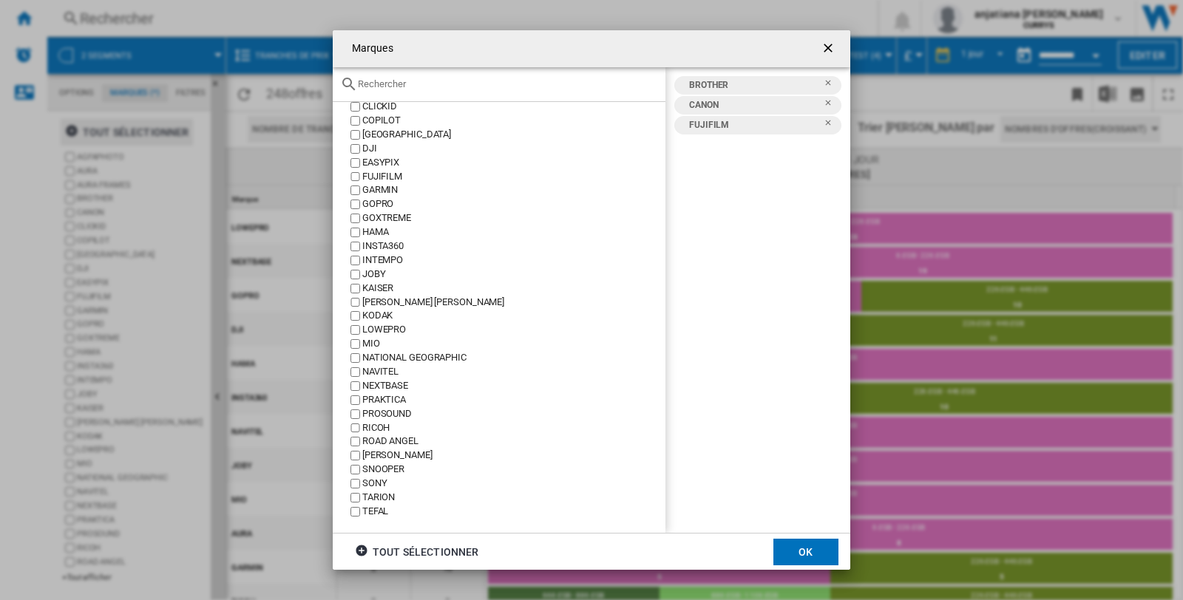
scroll to position [89, 0]
click at [823, 555] on button "OK" at bounding box center [805, 552] width 65 height 27
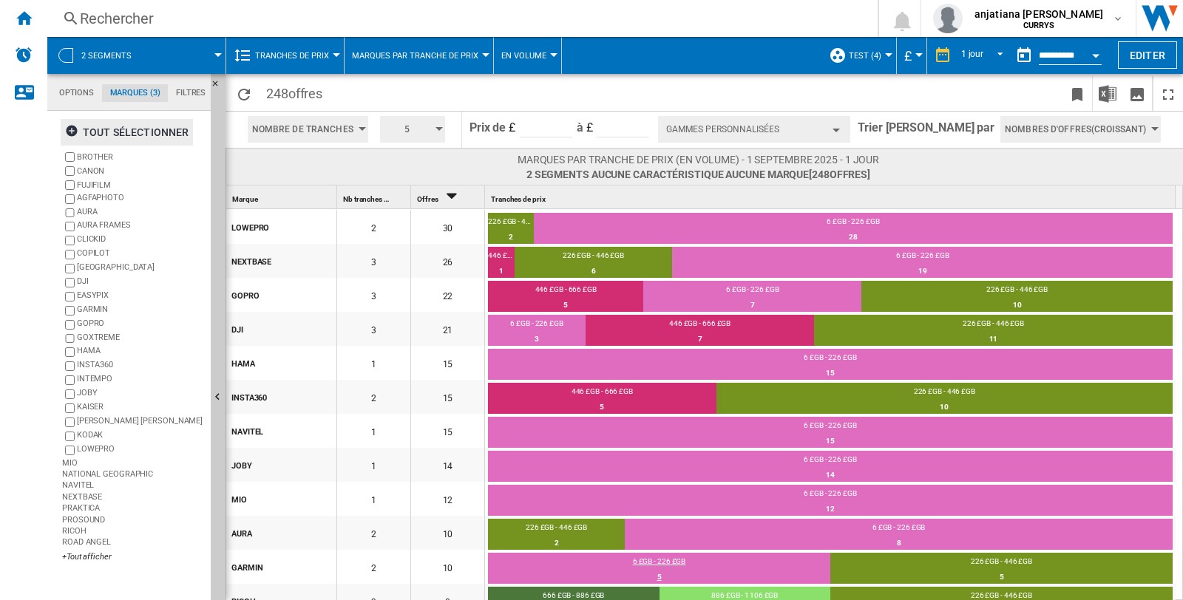
scroll to position [0, 0]
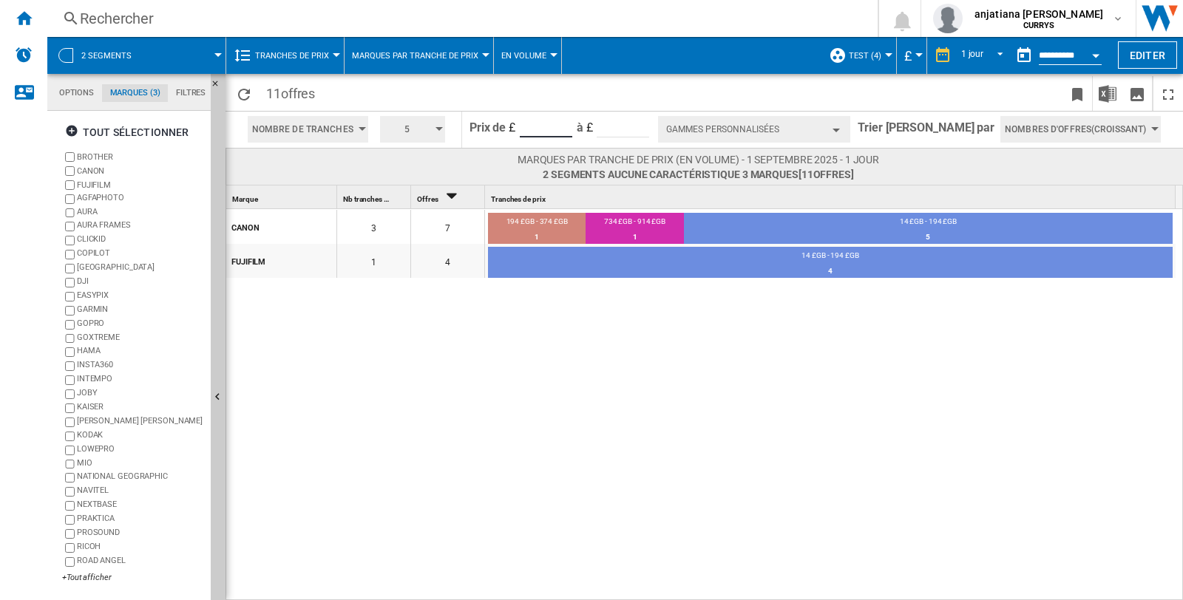
click at [560, 126] on input "*****" at bounding box center [546, 126] width 52 height 22
click at [643, 129] on input "***" at bounding box center [622, 126] width 52 height 22
click at [443, 127] on div "button" at bounding box center [438, 129] width 7 height 4
click at [457, 127] on md-backdrop at bounding box center [591, 300] width 1183 height 600
click at [246, 91] on ng-md-icon "Recharger" at bounding box center [244, 95] width 18 height 18
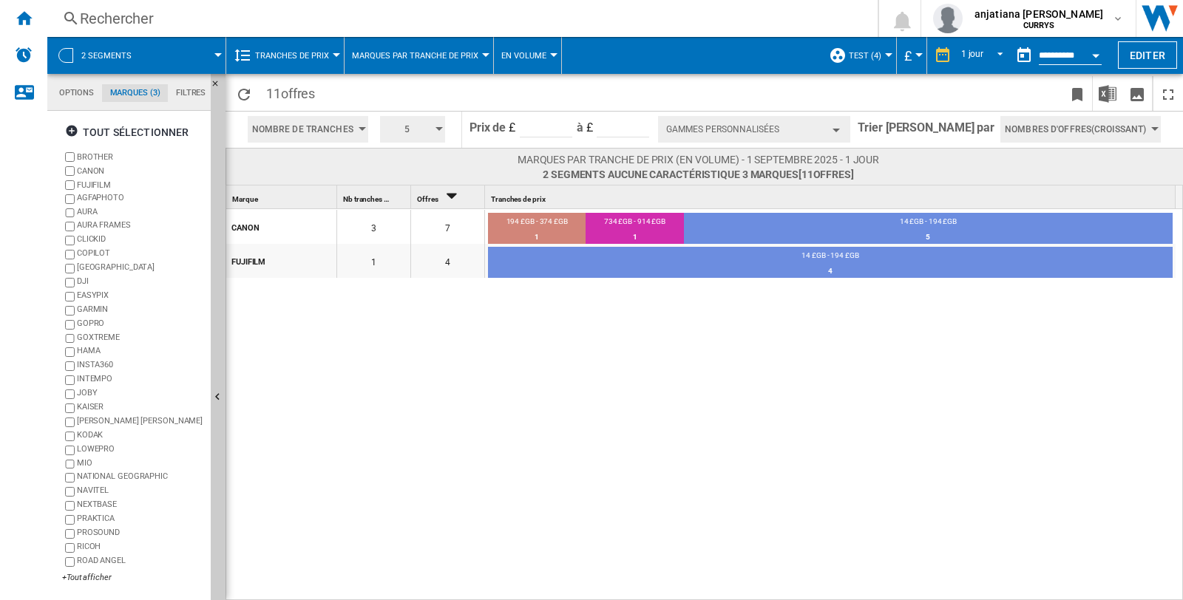
click at [482, 55] on div at bounding box center [485, 55] width 7 height 4
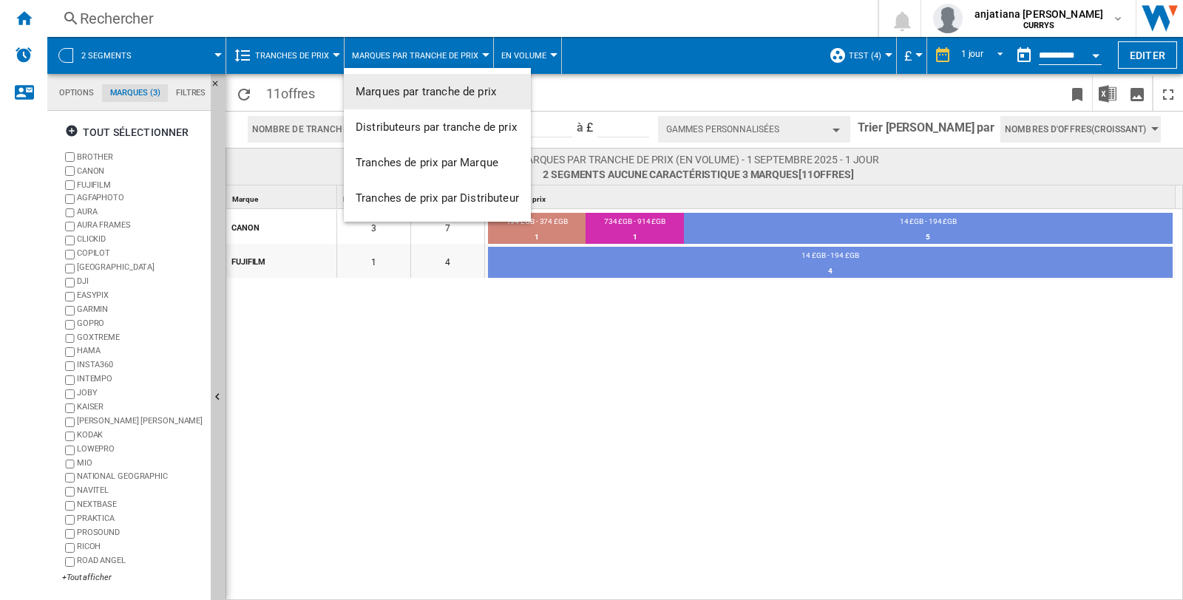
click at [480, 55] on md-backdrop at bounding box center [591, 300] width 1183 height 600
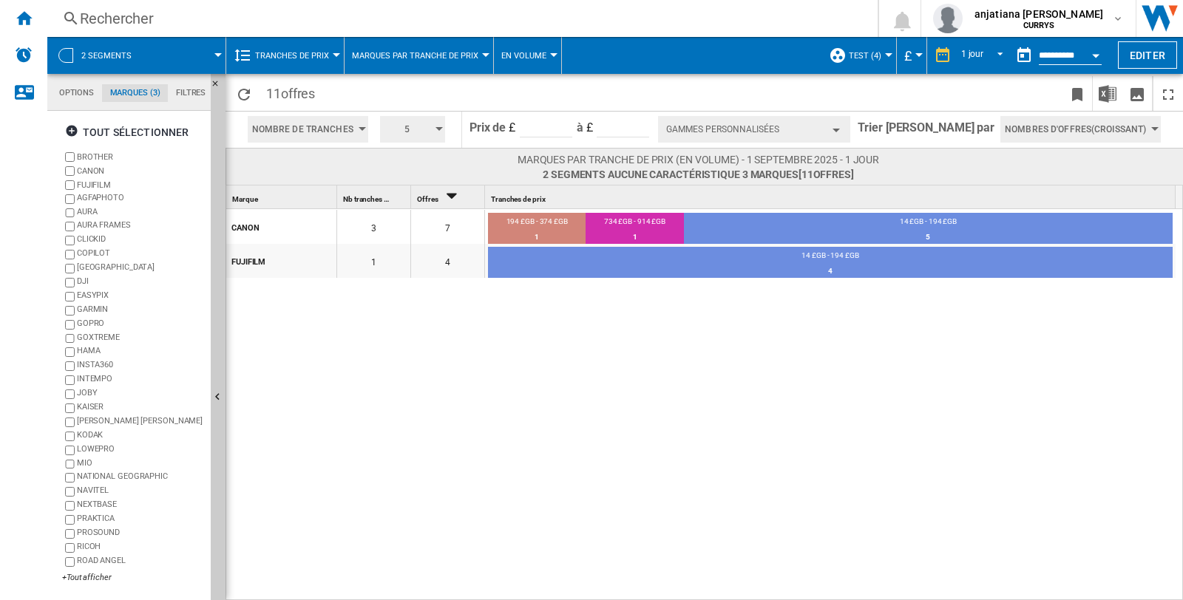
click at [692, 547] on div "CANON 3 7 194 £GB - 374 £GB 1 14.29% 734 £GB - 914 £GB 1 14.29% 14 £GB - 194 £G…" at bounding box center [704, 405] width 957 height 392
click at [72, 124] on ng-md-icon "button" at bounding box center [74, 133] width 18 height 18
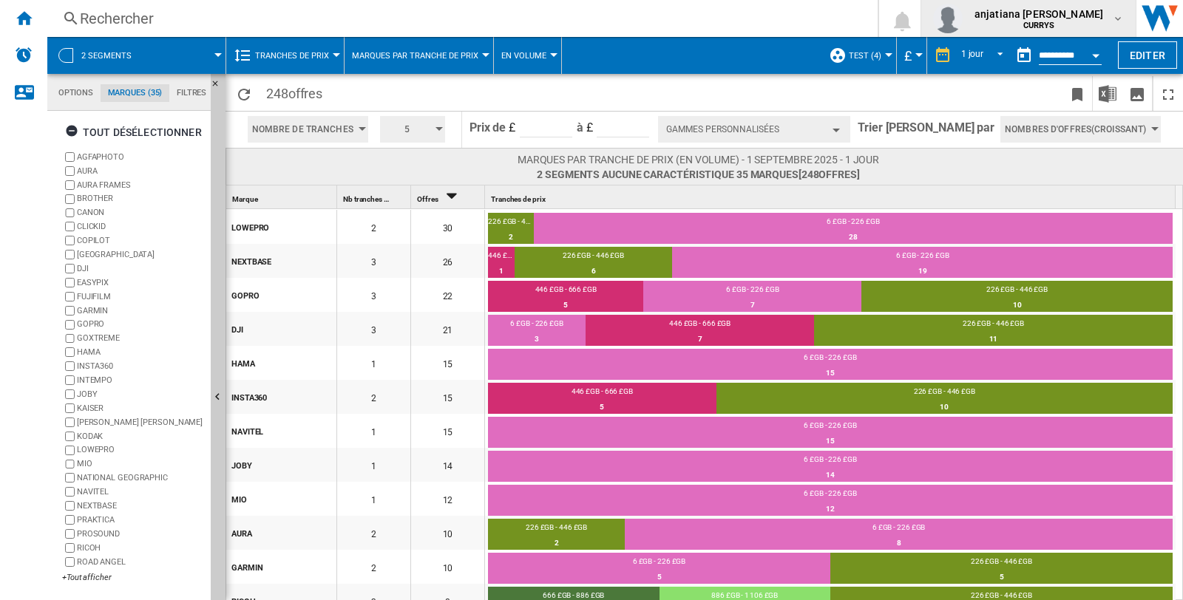
click at [1120, 19] on md-icon "button" at bounding box center [1118, 19] width 12 height 12
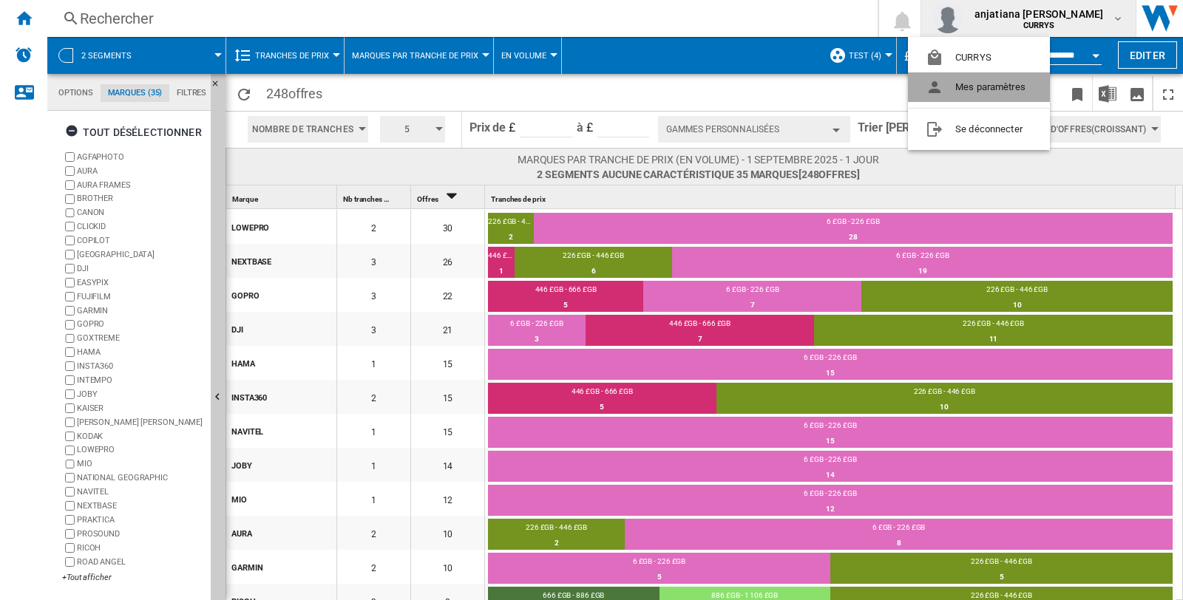
click at [991, 89] on button "Mes paramètres" at bounding box center [979, 87] width 142 height 30
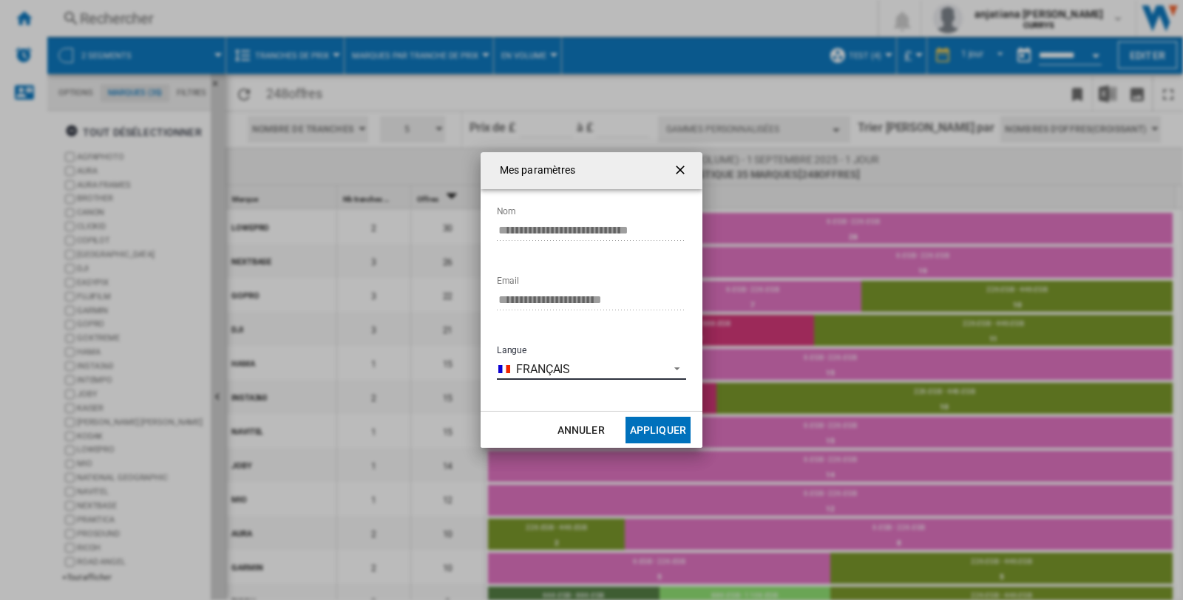
click at [682, 367] on md-select-value "Français" at bounding box center [591, 369] width 189 height 22
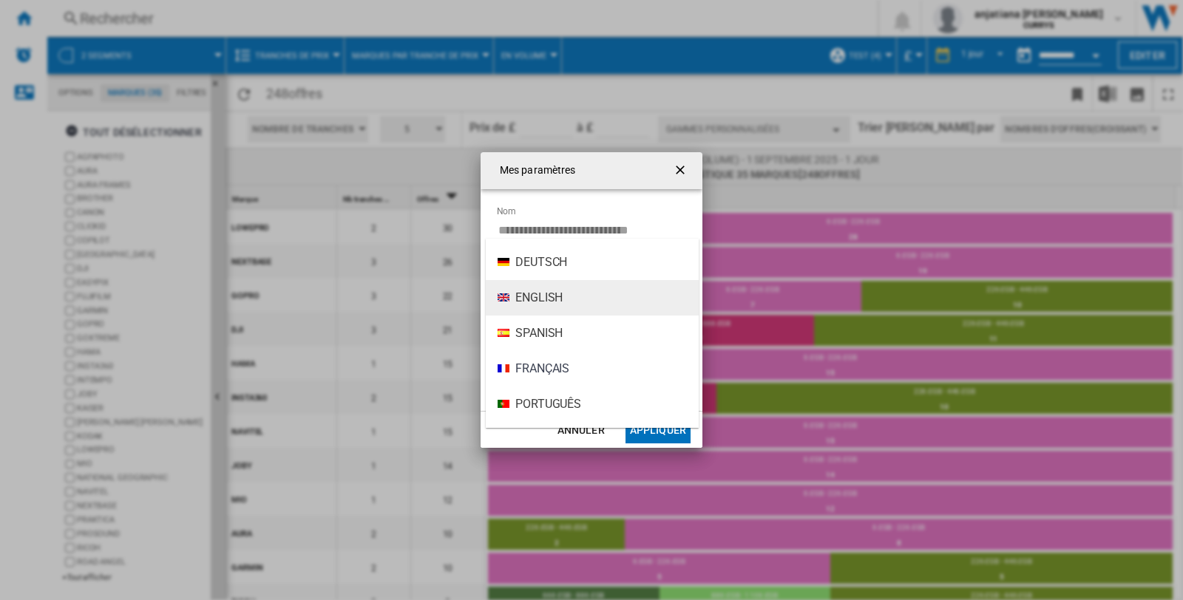
click at [533, 299] on span "English" at bounding box center [538, 298] width 47 height 16
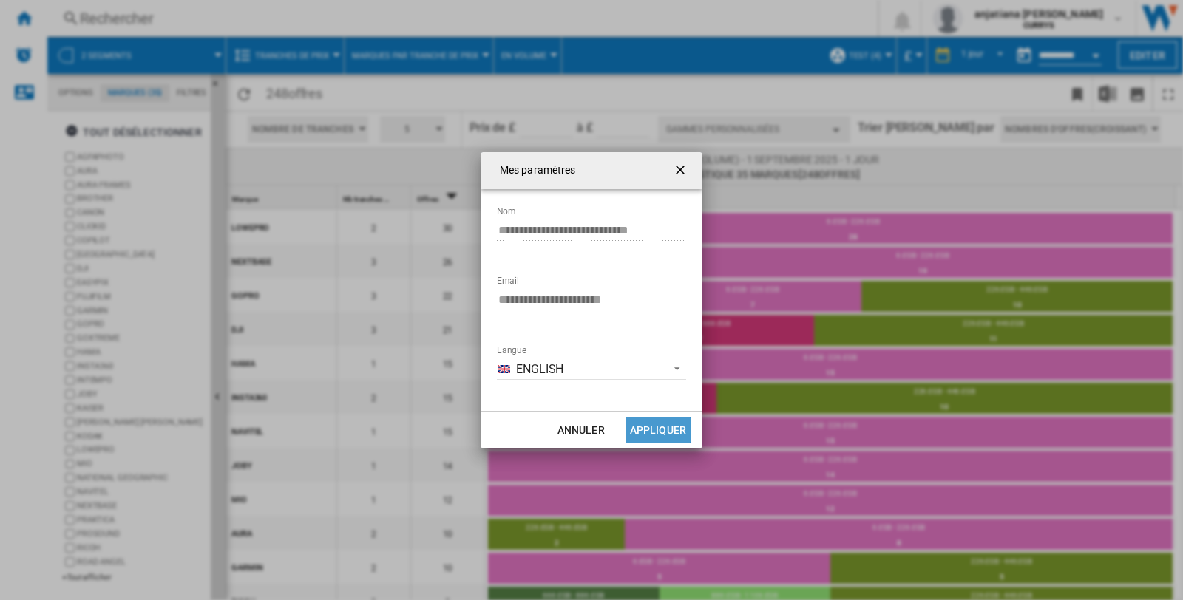
click at [648, 430] on button "Appliquer" at bounding box center [657, 430] width 65 height 27
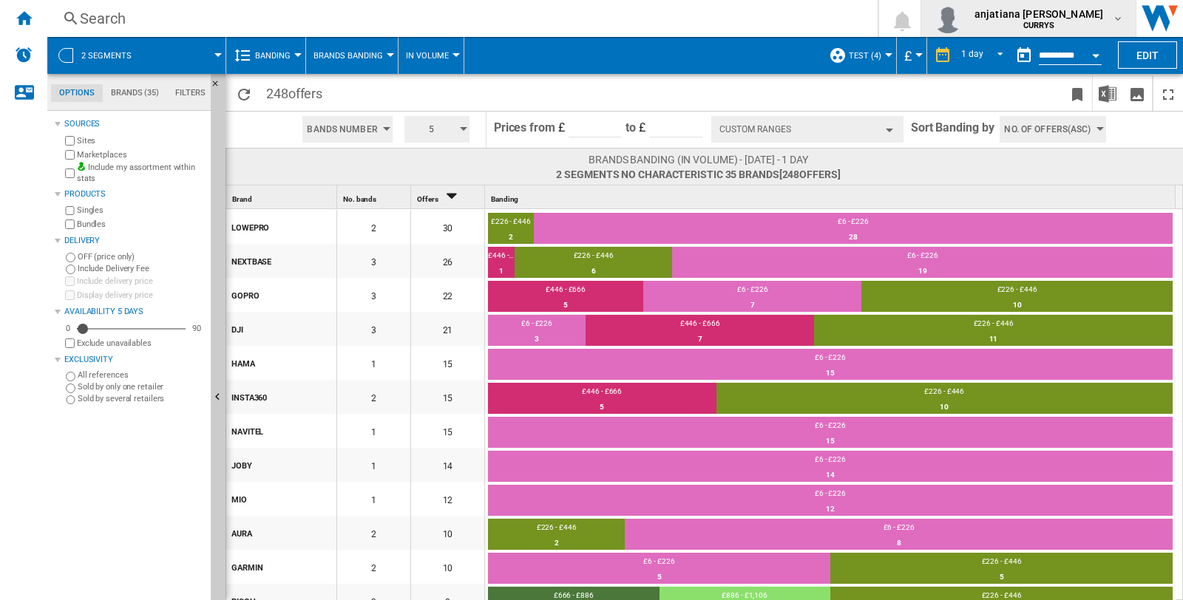
click at [1120, 18] on md-icon "button" at bounding box center [1118, 19] width 12 height 12
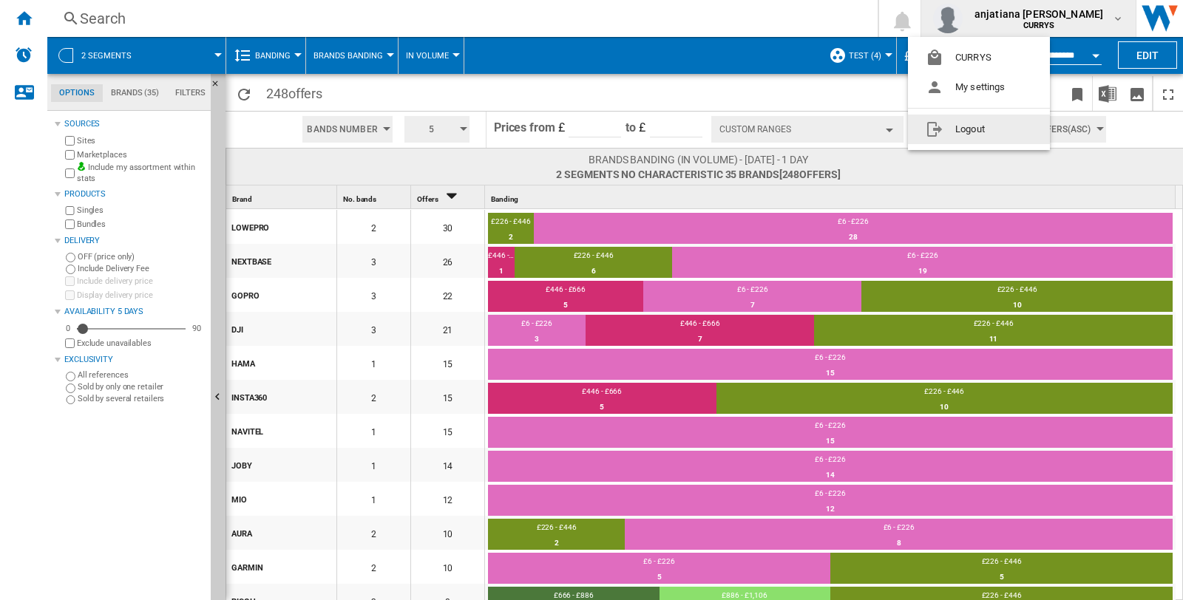
click at [984, 123] on button "Logout" at bounding box center [979, 130] width 142 height 30
